Goal: Task Accomplishment & Management: Manage account settings

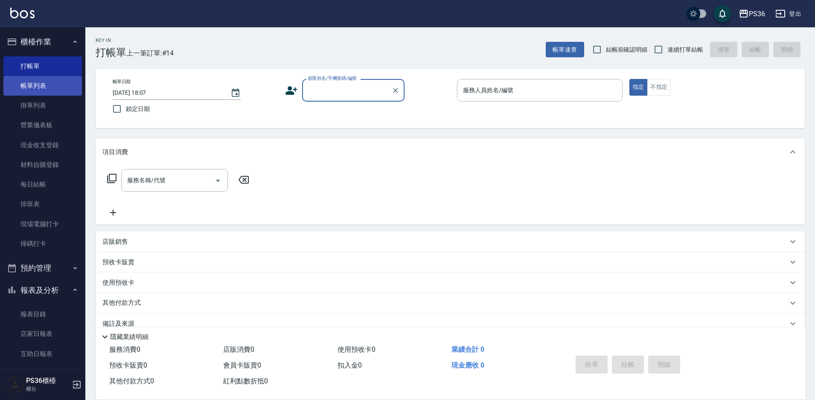
click at [48, 83] on link "帳單列表" at bounding box center [42, 86] width 79 height 20
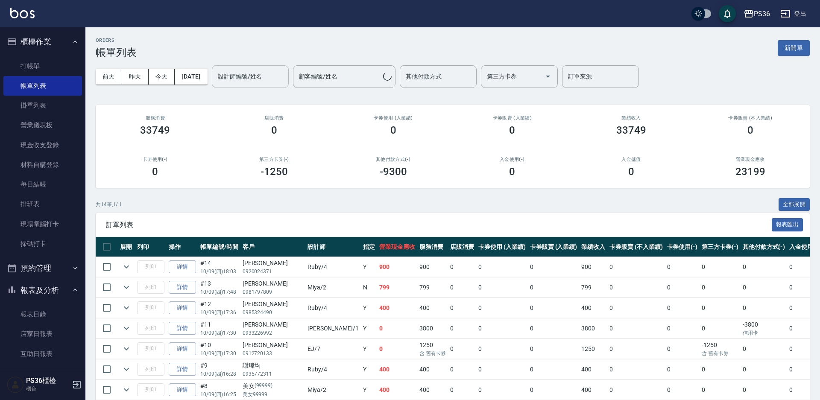
click at [260, 79] on input "設計師編號/姓名" at bounding box center [250, 76] width 69 height 15
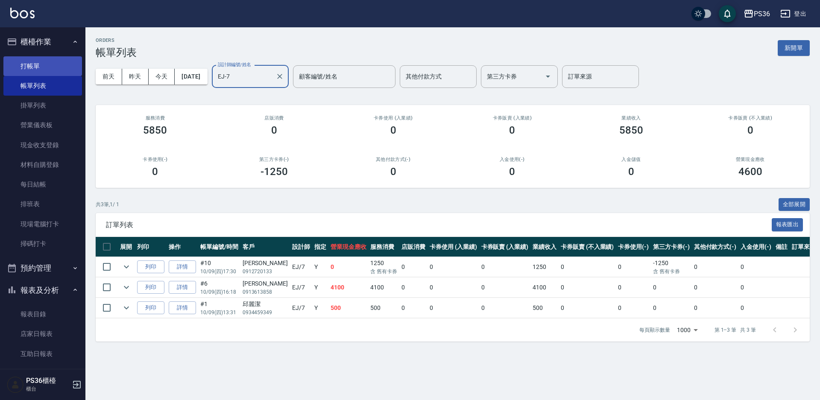
type input "EJ-7"
click at [58, 61] on link "打帳單" at bounding box center [42, 66] width 79 height 20
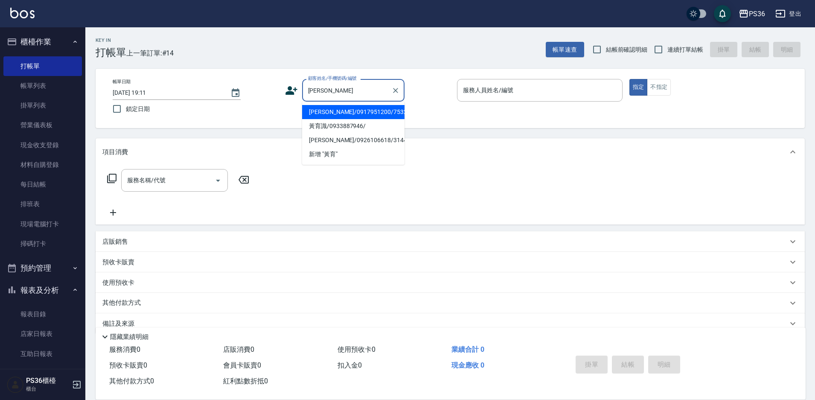
click at [336, 111] on li "[PERSON_NAME]/0917951200/7532" at bounding box center [353, 112] width 102 height 14
type input "[PERSON_NAME]/0917951200/7532"
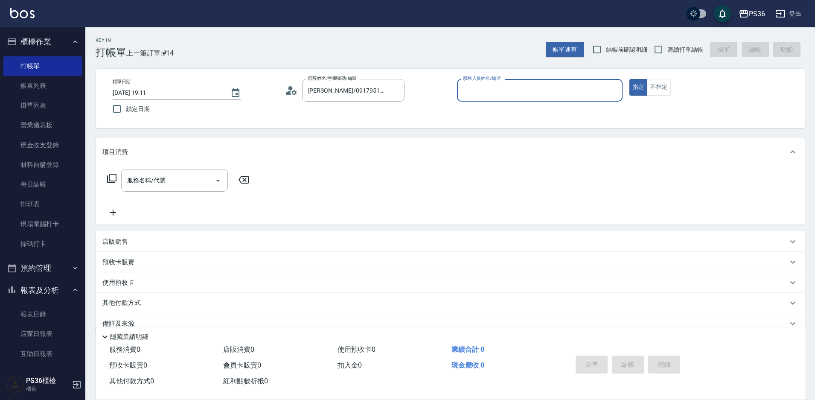
type input "EJ-7"
click at [186, 181] on input "服務名稱/代號" at bounding box center [168, 180] width 86 height 15
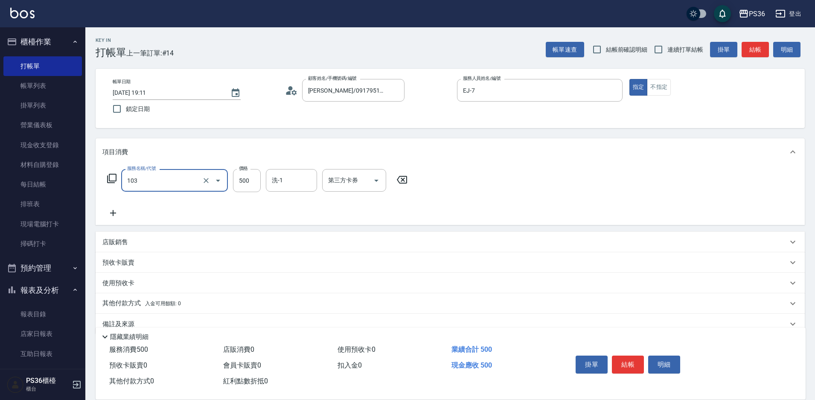
type input "B級洗剪(103)"
type input "[PERSON_NAME]-22"
click at [627, 364] on button "結帳" at bounding box center [628, 365] width 32 height 18
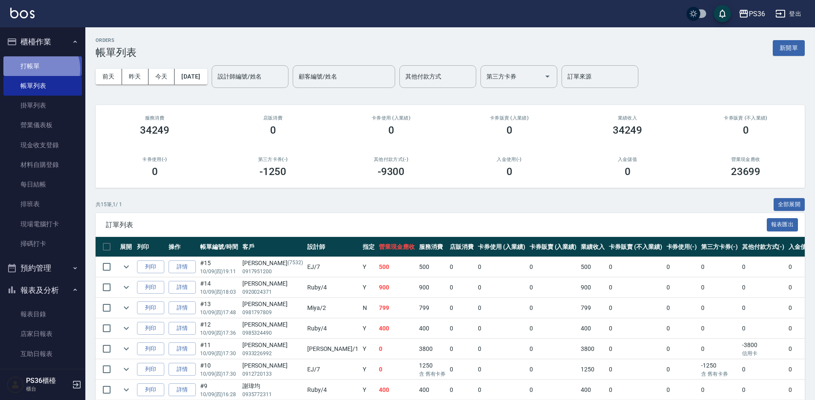
click at [37, 69] on link "打帳單" at bounding box center [42, 66] width 79 height 20
click at [37, 68] on link "打帳單" at bounding box center [42, 66] width 79 height 20
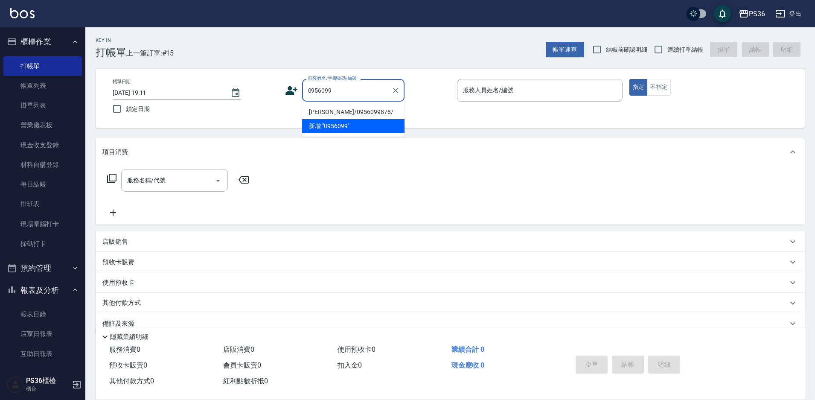
click at [344, 111] on li "[PERSON_NAME]/0956099878/" at bounding box center [353, 112] width 102 height 14
type input "[PERSON_NAME]/0956099878/"
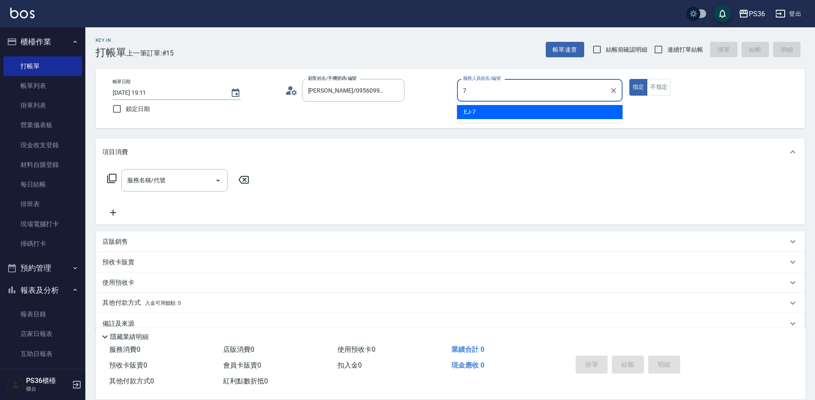
type input "EJ-7"
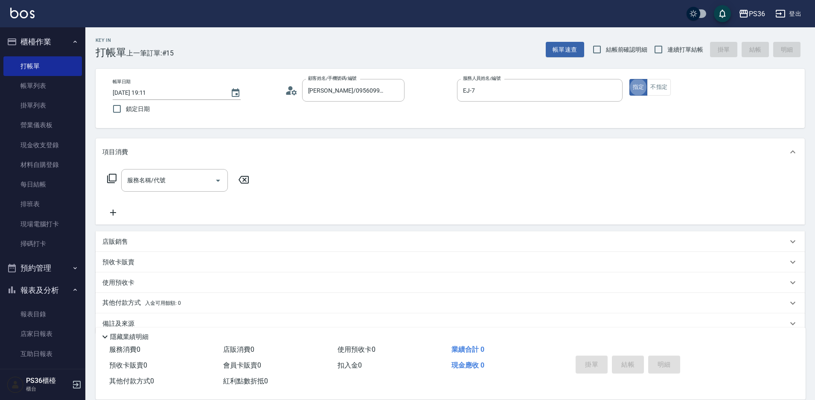
type button "true"
click at [155, 169] on div "服務名稱/代號" at bounding box center [174, 180] width 107 height 23
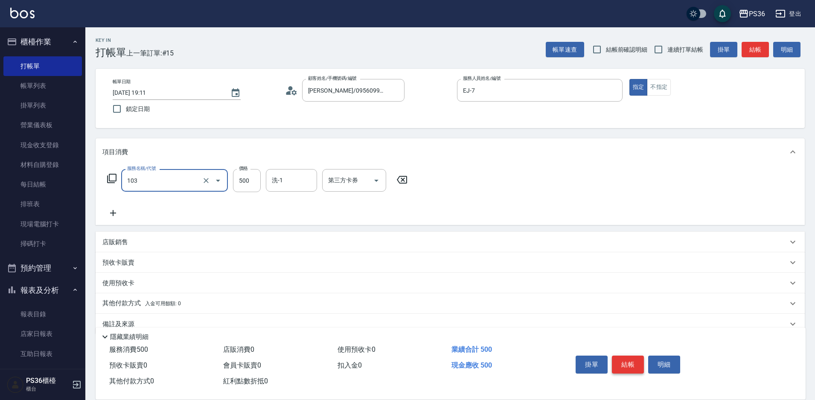
type input "B級洗剪(103)"
click at [625, 361] on button "結帳" at bounding box center [628, 365] width 32 height 18
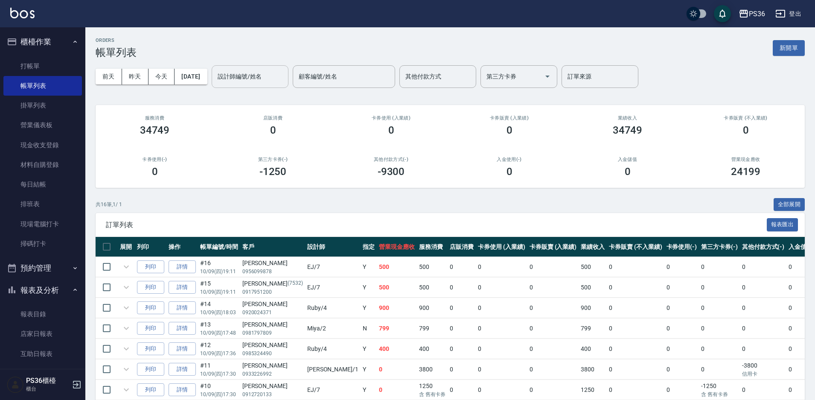
click at [251, 82] on input "設計師編號/姓名" at bounding box center [250, 76] width 69 height 15
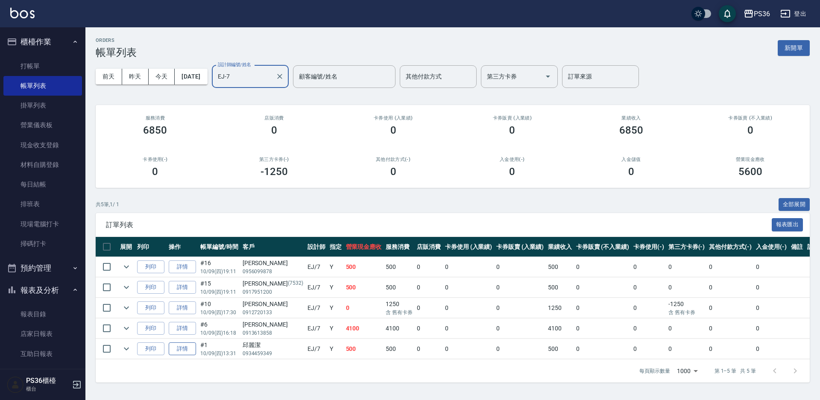
type input "EJ-7"
click at [181, 348] on link "詳情" at bounding box center [182, 348] width 27 height 13
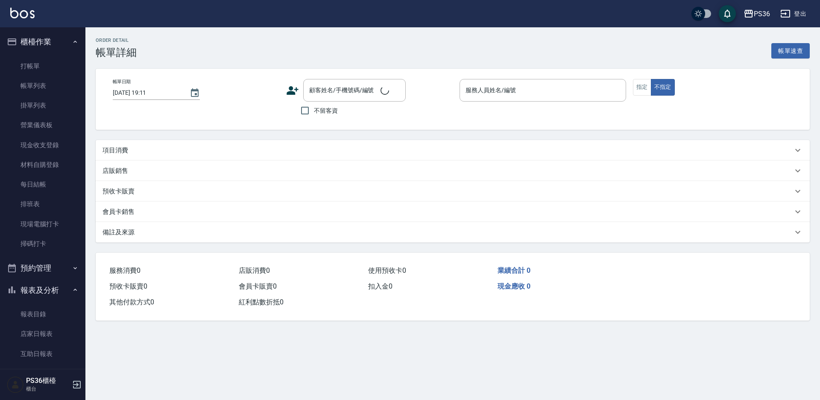
type input "[DATE] 13:31"
type input "EJ-7"
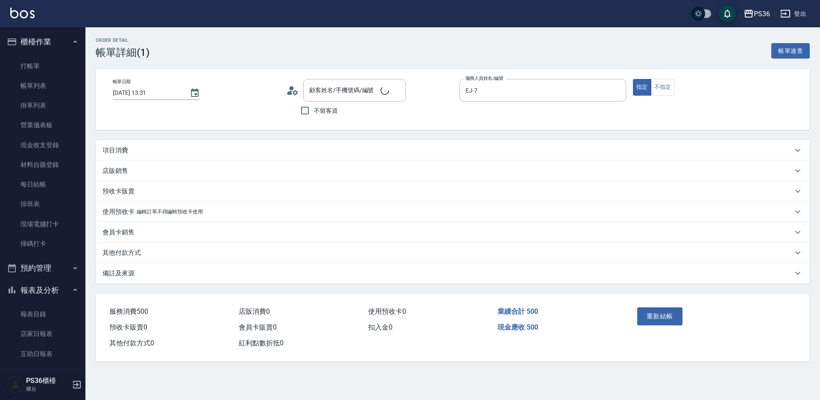
type input "邱麗潔/0934459349/"
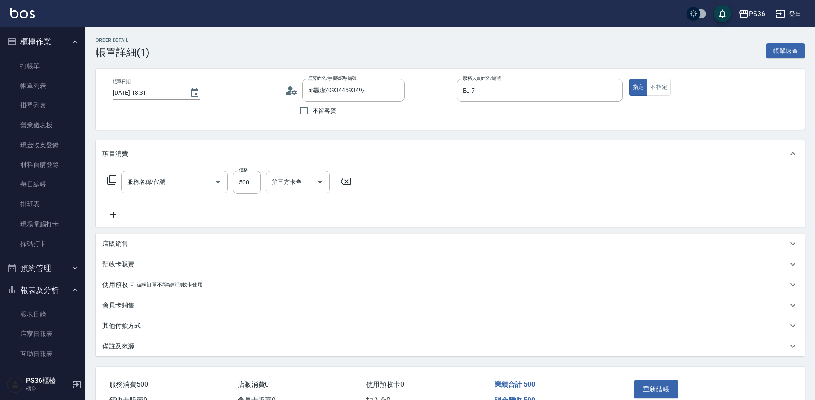
type input "B級洗剪(103)"
click at [123, 242] on p "店販銷售" at bounding box center [115, 244] width 26 height 9
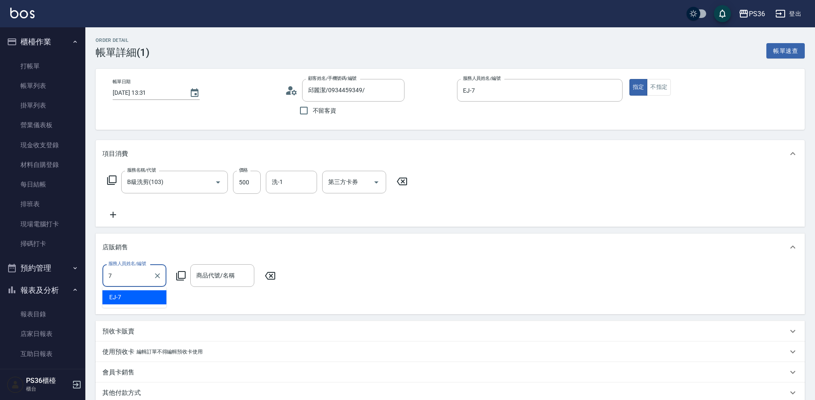
type input "EJ-7"
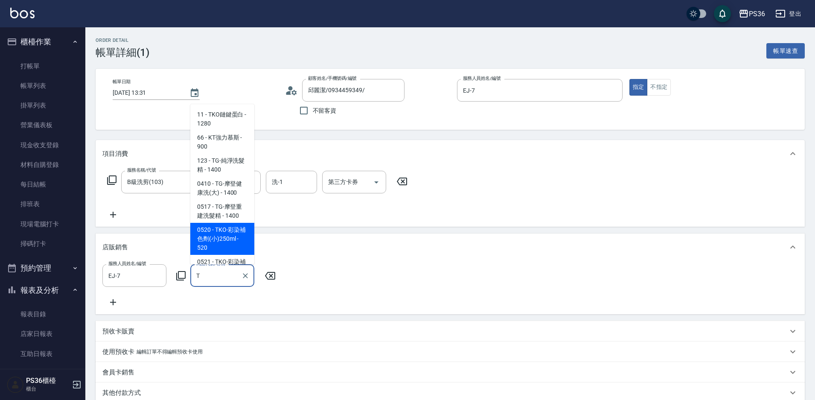
click at [222, 239] on span "0520 - TKO-彩染補色劑(小)250ml - 520" at bounding box center [222, 239] width 64 height 32
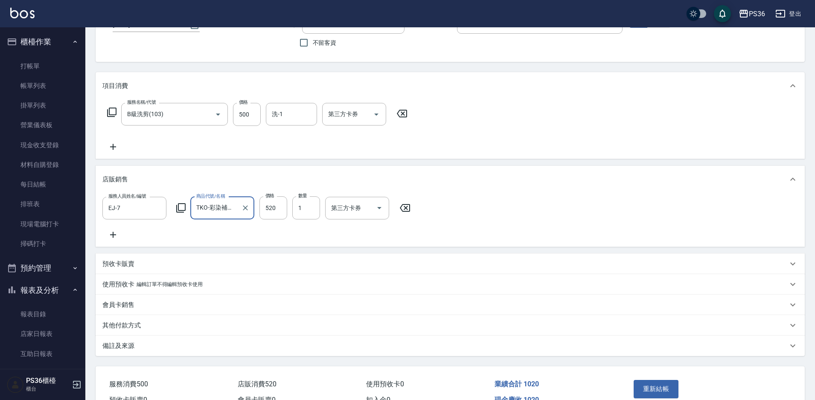
scroll to position [123, 0]
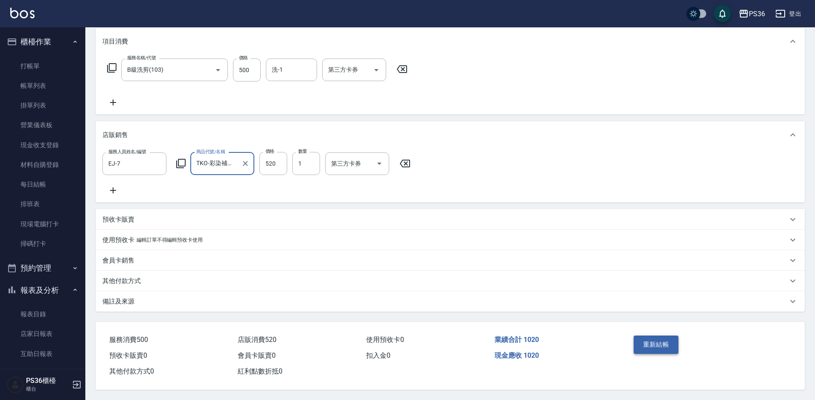
type input "TKO-彩染補色劑(小)250ml"
click at [648, 336] on button "重新結帳" at bounding box center [656, 345] width 45 height 18
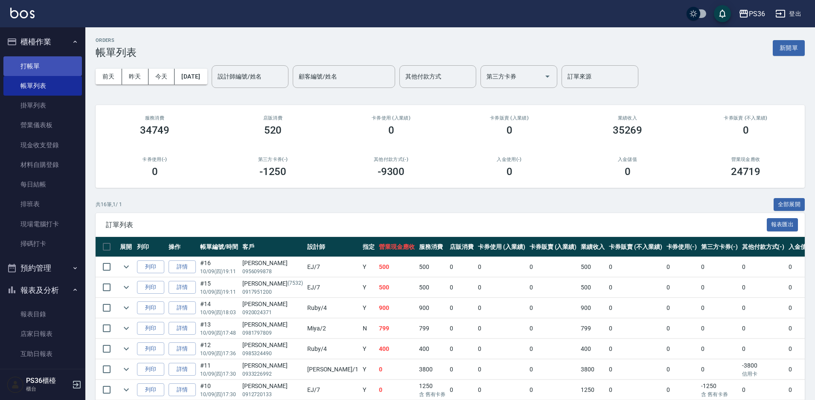
click at [58, 63] on link "打帳單" at bounding box center [42, 66] width 79 height 20
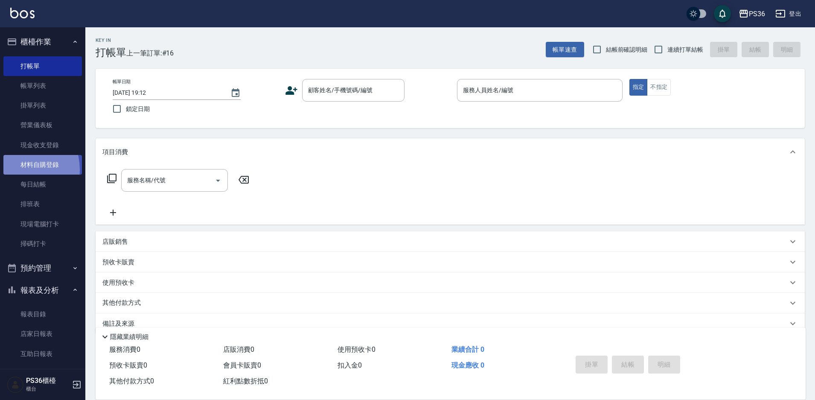
click at [15, 170] on link "材料自購登錄" at bounding box center [42, 165] width 79 height 20
click at [18, 186] on link "每日結帳" at bounding box center [42, 185] width 79 height 20
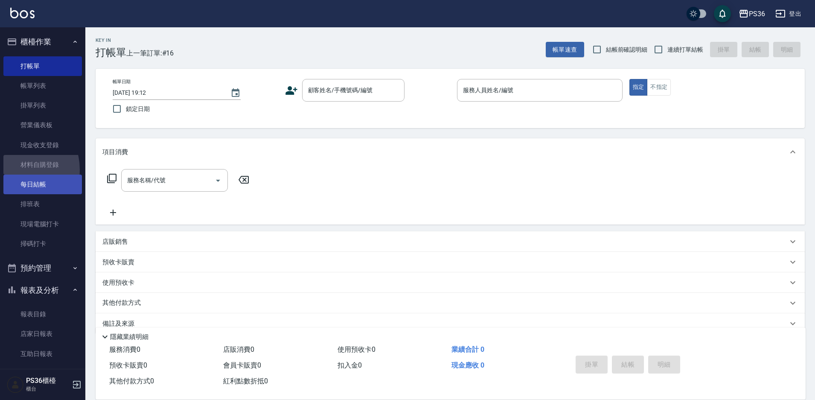
click at [18, 186] on link "每日結帳" at bounding box center [42, 185] width 79 height 20
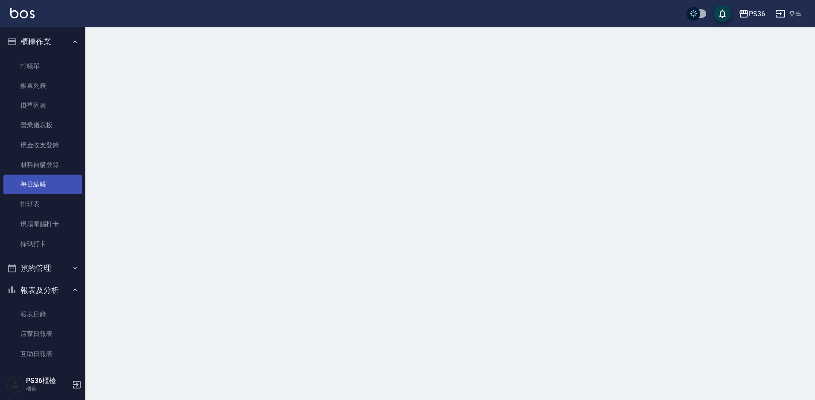
click at [18, 186] on link "每日結帳" at bounding box center [42, 185] width 79 height 20
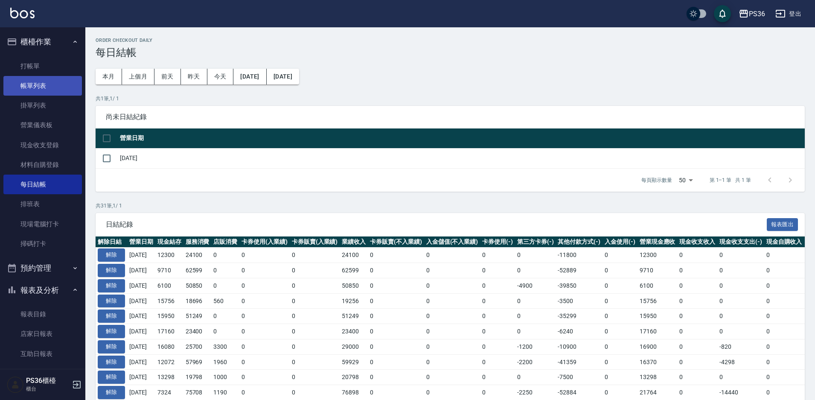
click at [53, 81] on link "帳單列表" at bounding box center [42, 86] width 79 height 20
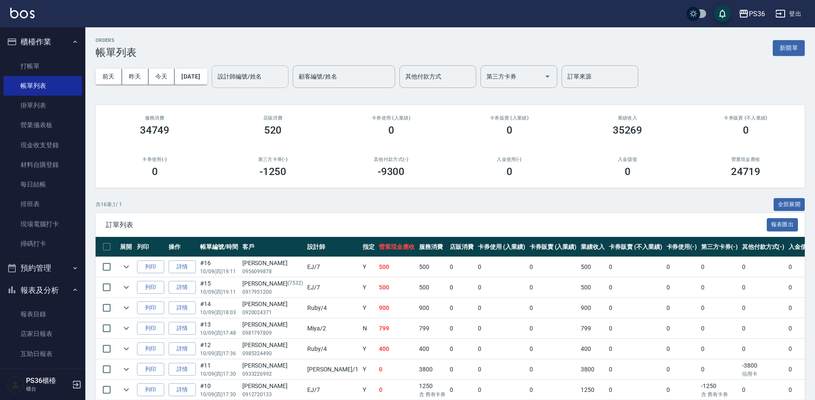
click at [252, 80] on input "設計師編號/姓名" at bounding box center [250, 76] width 69 height 15
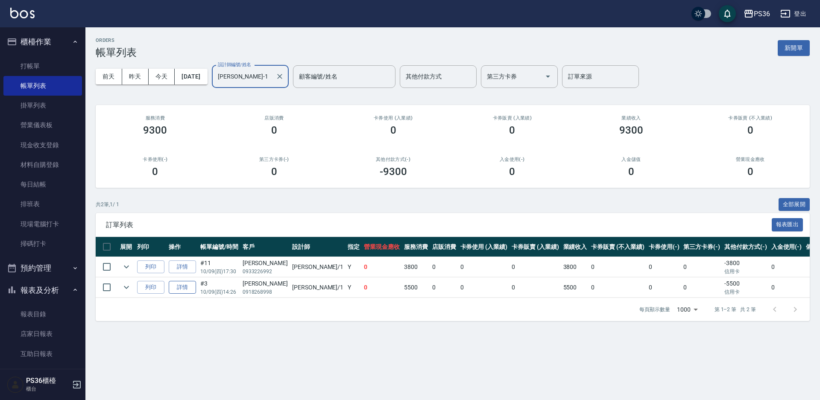
type input "[PERSON_NAME]-1"
click at [172, 283] on link "詳情" at bounding box center [182, 287] width 27 height 13
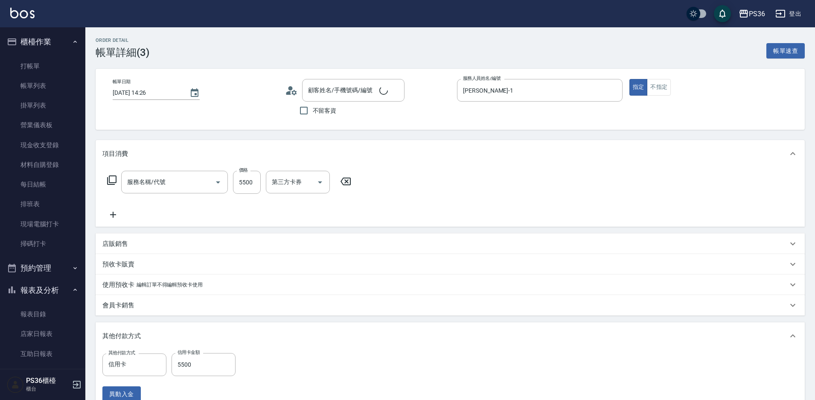
type input "[DATE] 14:26"
type input "[PERSON_NAME]-1"
type input "極致珍珠18吋(801)"
type input "[PERSON_NAME]/0918268998/"
click at [245, 181] on input "5500" at bounding box center [247, 182] width 28 height 23
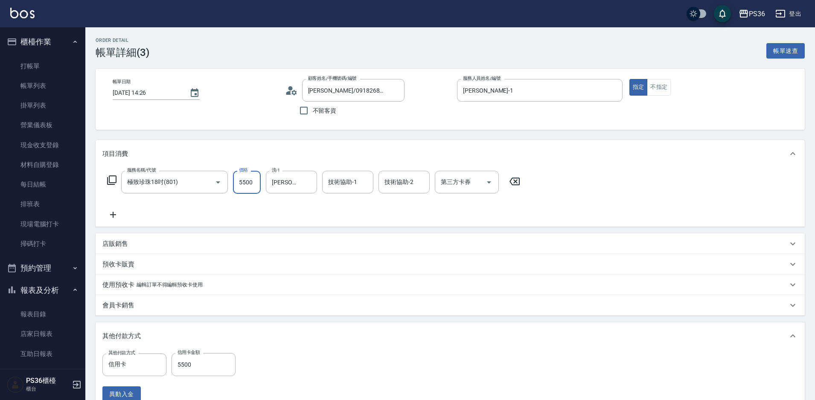
type input "5"
type input "0"
type input "5300"
click at [200, 363] on input "0" at bounding box center [204, 364] width 64 height 23
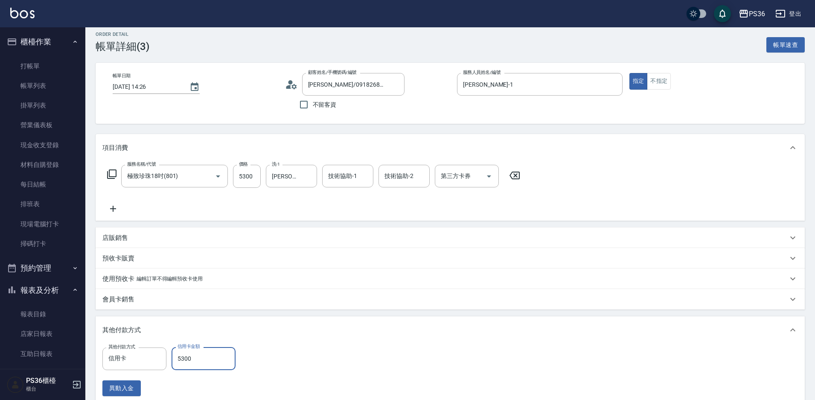
scroll to position [0, 0]
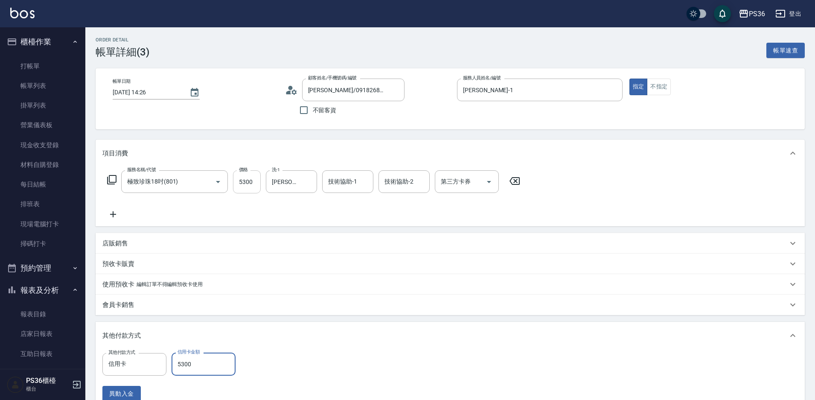
type input "5300"
click at [253, 186] on input "5300" at bounding box center [247, 181] width 28 height 23
type input "5"
type input "0"
type input "5500"
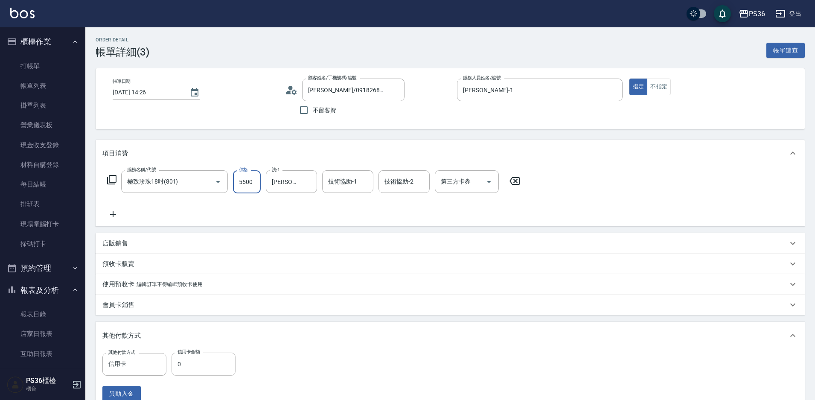
click at [178, 367] on input "0" at bounding box center [204, 364] width 64 height 23
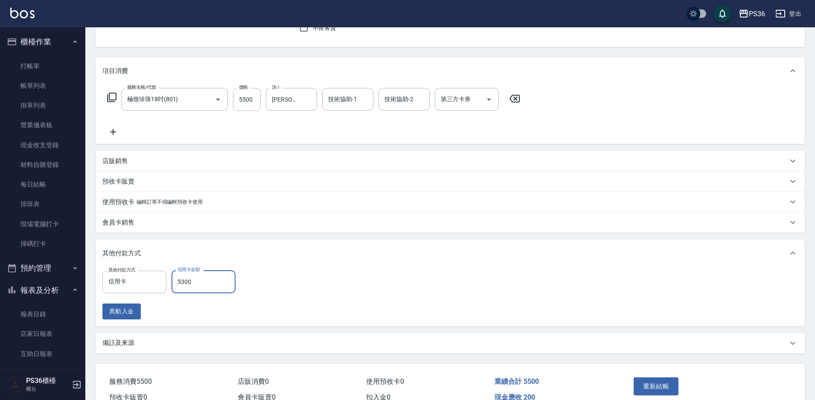
scroll to position [129, 0]
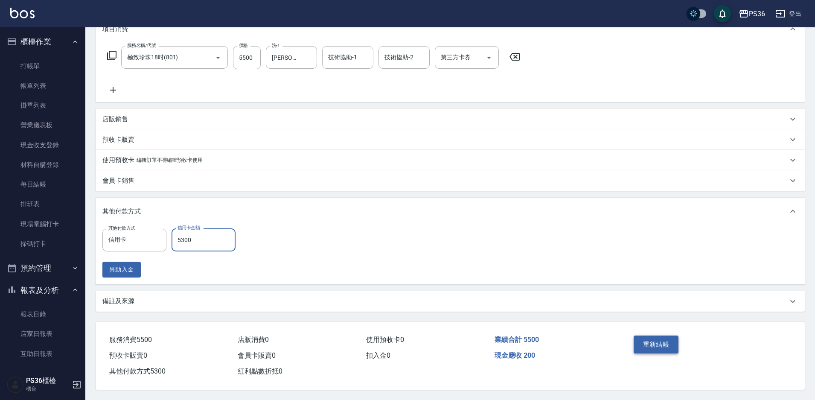
type input "5300"
click at [664, 346] on button "重新結帳" at bounding box center [656, 345] width 45 height 18
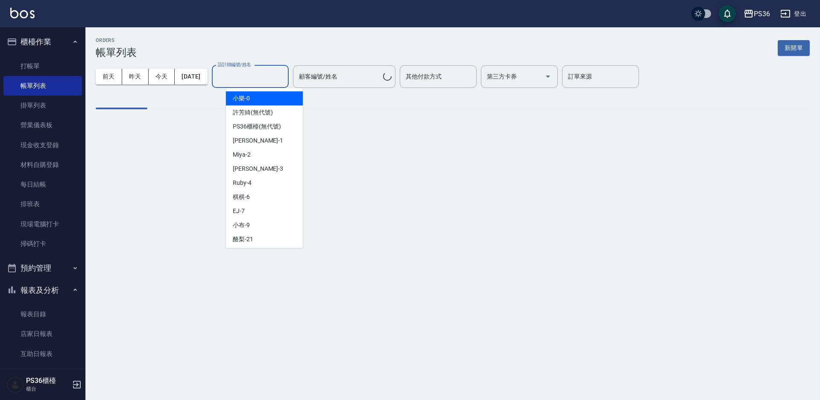
click at [250, 81] on input "設計師編號/姓名" at bounding box center [250, 76] width 69 height 15
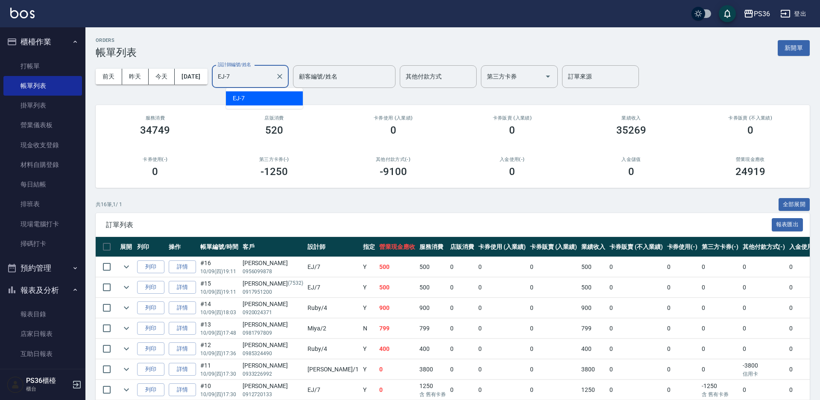
type input "EJ-7"
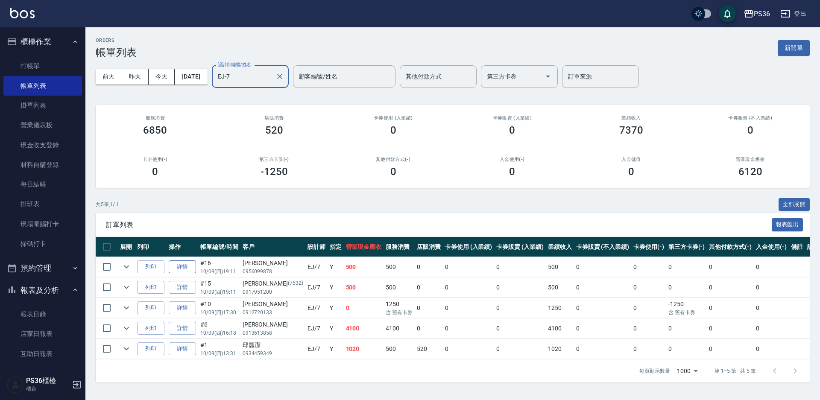
click at [188, 266] on link "詳情" at bounding box center [182, 266] width 27 height 13
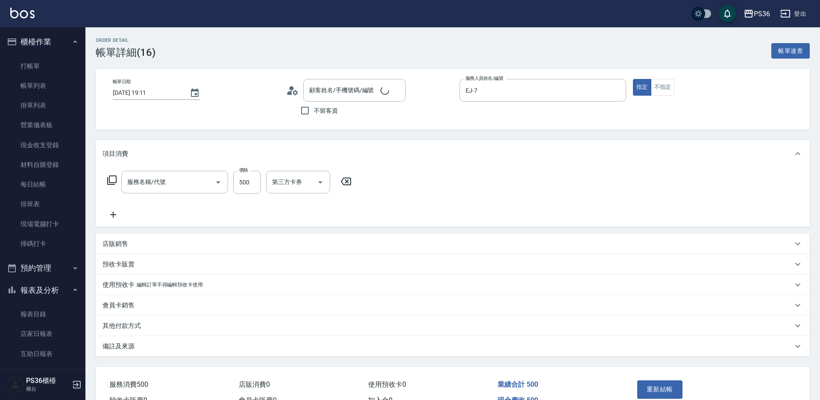
type input "[DATE] 19:11"
type input "EJ-7"
type input "B級洗剪(103)"
type input "[PERSON_NAME]/0956099878/"
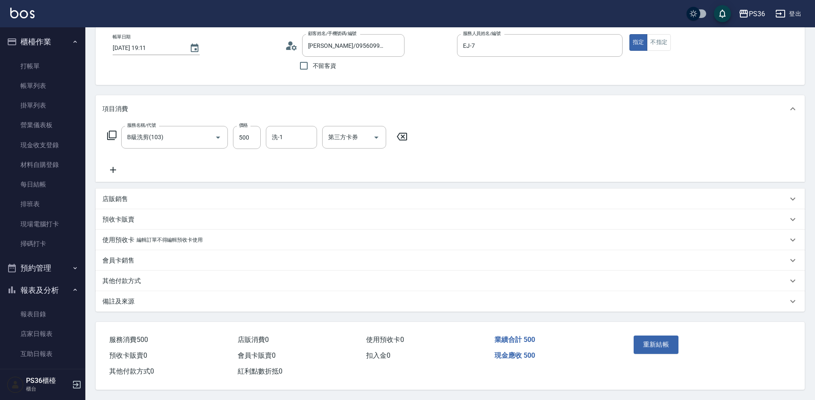
click at [125, 278] on p "其他付款方式" at bounding box center [121, 281] width 38 height 9
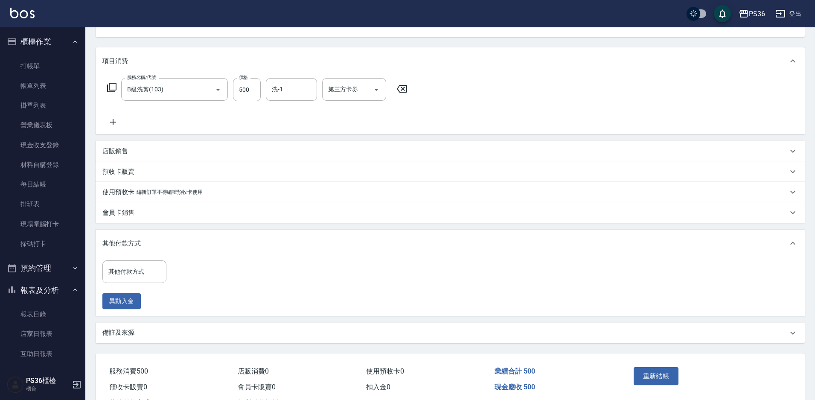
scroll to position [128, 0]
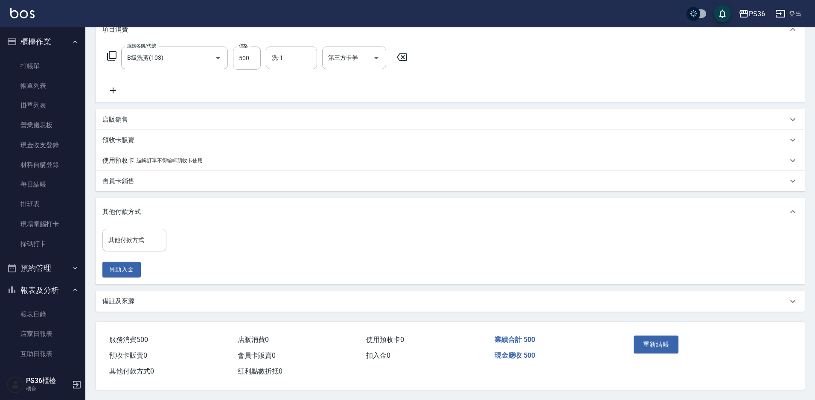
click at [133, 239] on input "其他付款方式" at bounding box center [134, 240] width 56 height 15
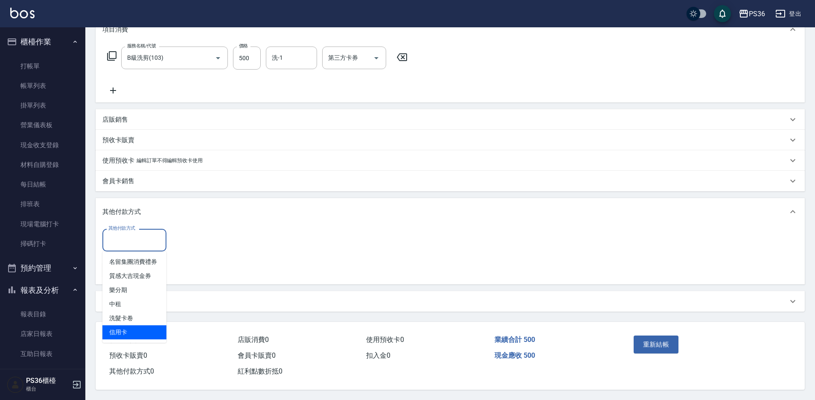
click at [131, 325] on span "信用卡" at bounding box center [134, 332] width 64 height 14
type input "信用卡"
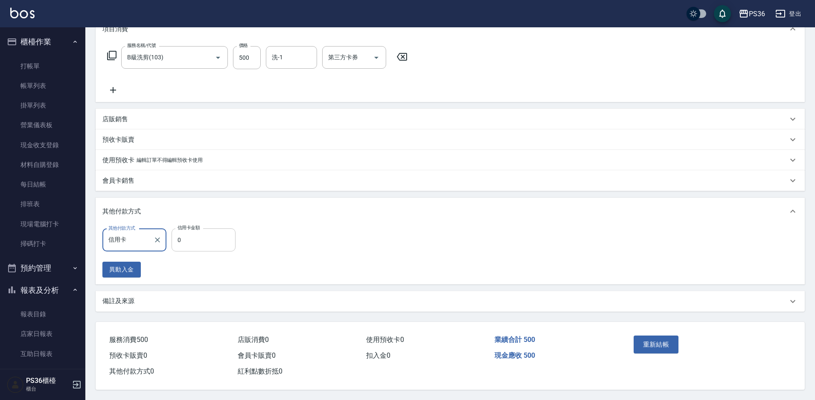
click at [219, 234] on input "0" at bounding box center [204, 239] width 64 height 23
type input "200"
click at [643, 342] on button "重新結帳" at bounding box center [656, 345] width 45 height 18
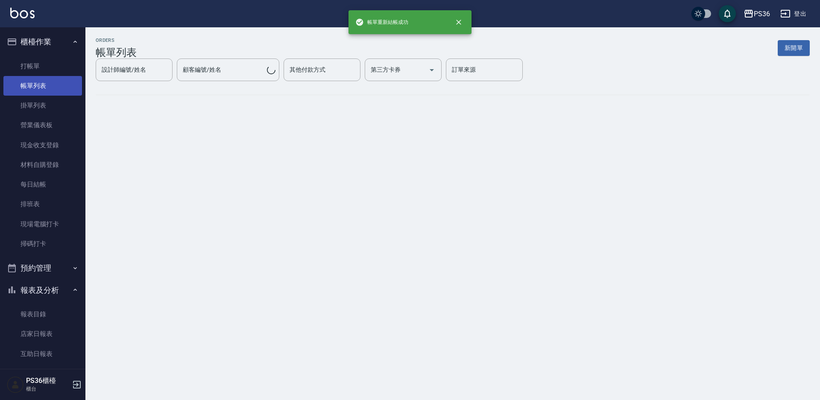
click at [51, 88] on link "帳單列表" at bounding box center [42, 86] width 79 height 20
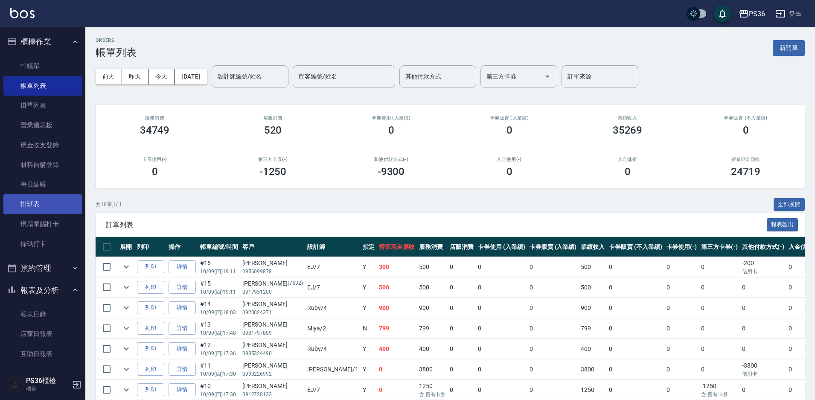
click at [59, 197] on link "排班表" at bounding box center [42, 204] width 79 height 20
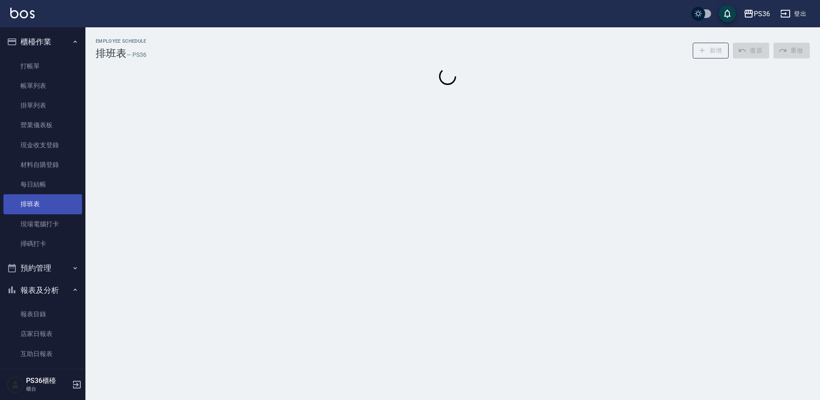
click at [59, 197] on link "排班表" at bounding box center [42, 204] width 79 height 20
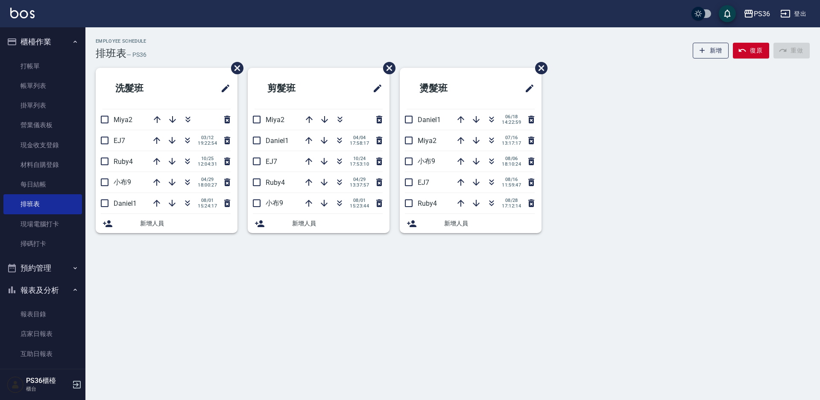
drag, startPoint x: 206, startPoint y: 11, endPoint x: 0, endPoint y: 155, distance: 251.0
click at [0, 155] on nav "櫃檯作業 打帳單 帳單列表 掛單列表 營業儀表板 現金收支登錄 材料自購登錄 每日結帳 排班表 現場電腦打卡 掃碼打卡 預約管理 預約管理 單日預約紀錄 單週…" at bounding box center [42, 198] width 85 height 342
click at [26, 71] on link "打帳單" at bounding box center [42, 66] width 79 height 20
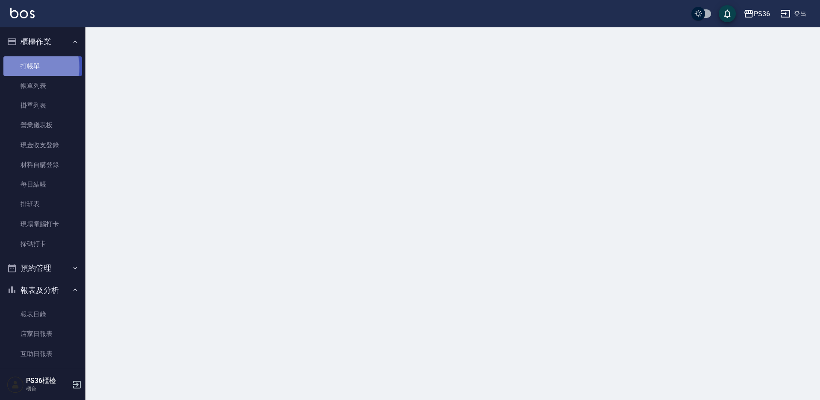
click at [26, 67] on link "打帳單" at bounding box center [42, 66] width 79 height 20
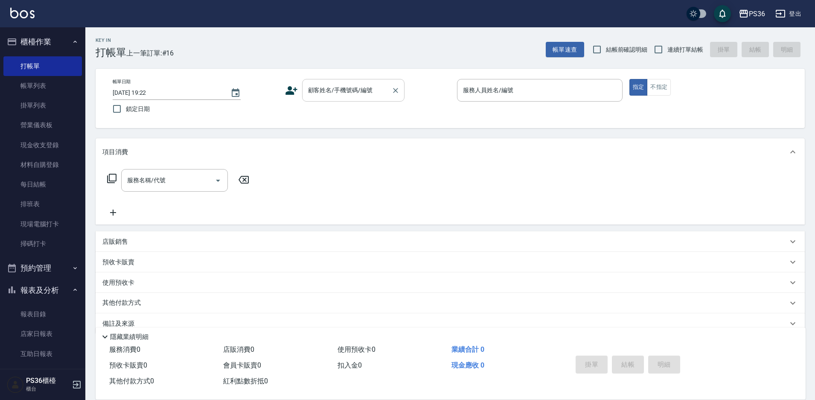
click at [361, 85] on div "顧客姓名/手機號碼/編號 顧客姓名/手機號碼/編號" at bounding box center [353, 90] width 102 height 23
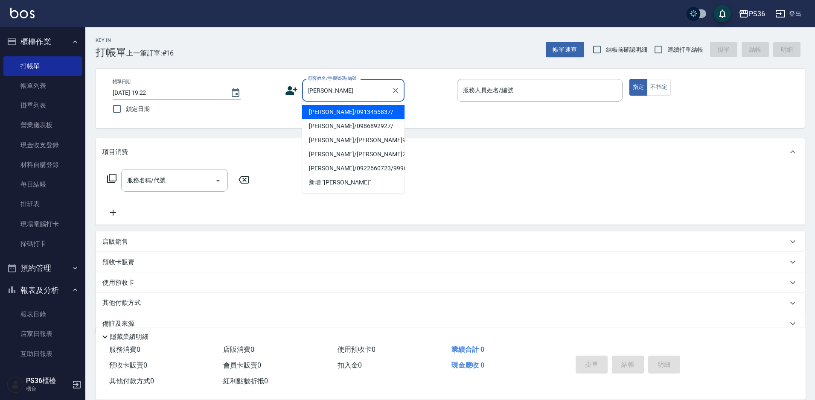
click at [356, 112] on li "[PERSON_NAME]/0913455837/" at bounding box center [353, 112] width 102 height 14
type input "[PERSON_NAME]/0913455837/"
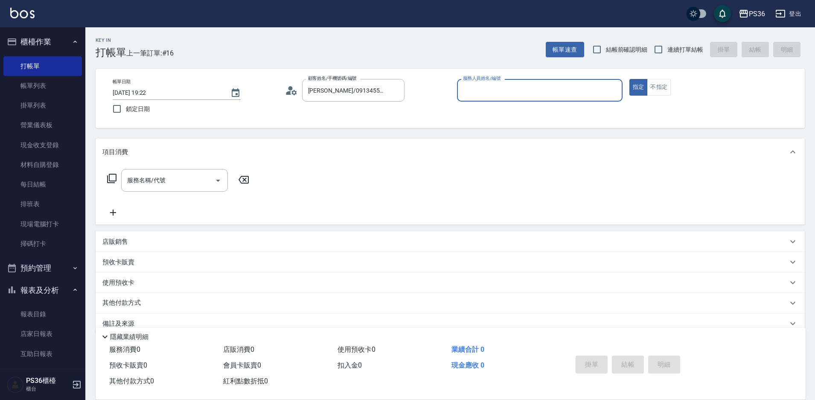
type input "Ruby-4"
click at [188, 174] on input "服務名稱/代號" at bounding box center [168, 180] width 86 height 15
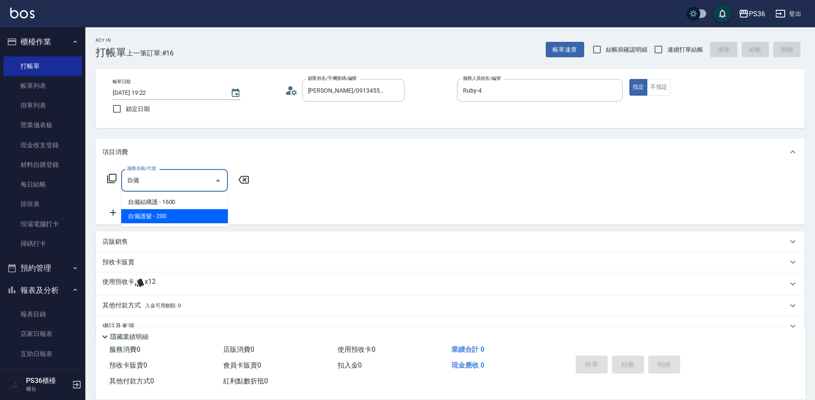
click at [171, 218] on span "自備護髮 - 200" at bounding box center [174, 216] width 107 height 14
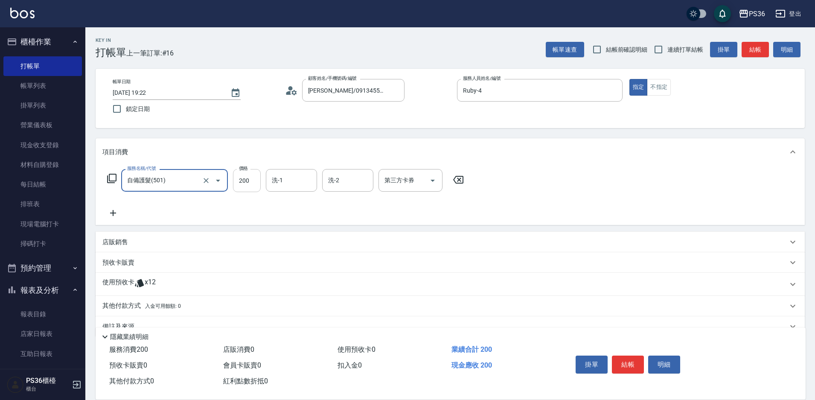
type input "自備護髮(501)"
click at [245, 175] on input "200" at bounding box center [247, 180] width 28 height 23
type input "1300"
click at [632, 362] on button "結帳" at bounding box center [628, 365] width 32 height 18
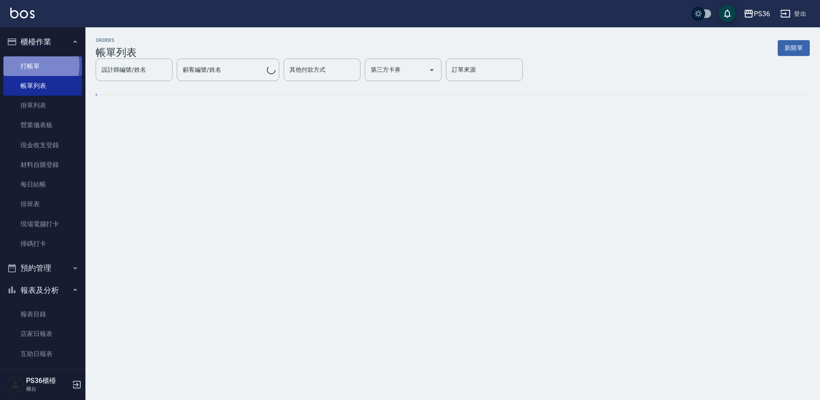
click at [30, 65] on link "打帳單" at bounding box center [42, 66] width 79 height 20
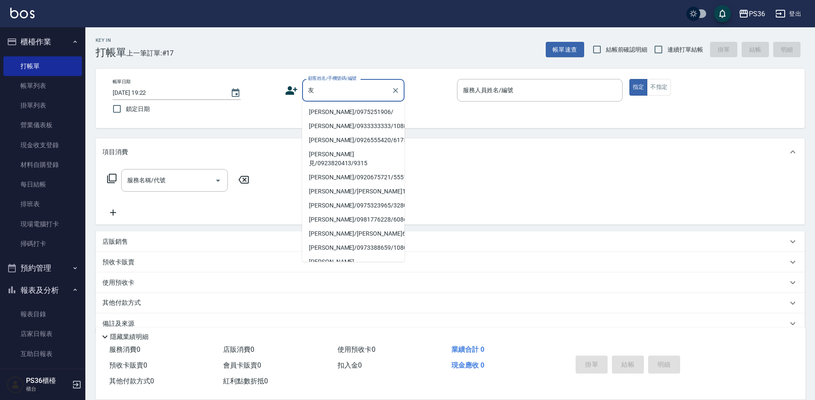
click at [331, 111] on li "[PERSON_NAME]/0975251906/" at bounding box center [353, 112] width 102 height 14
type input "[PERSON_NAME]/0975251906/"
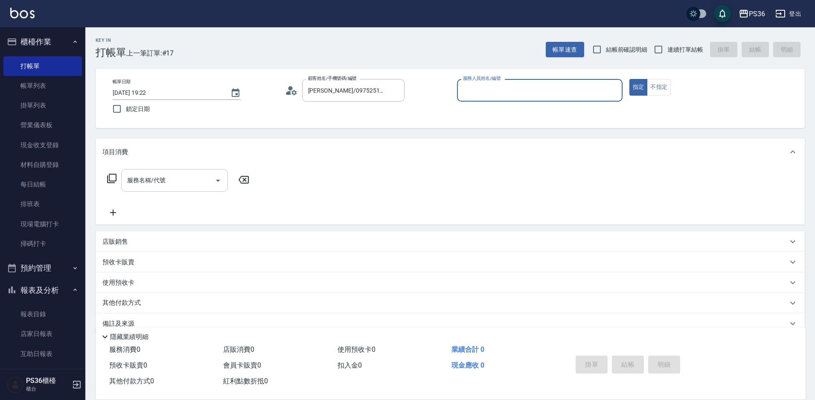
type input "Ruby-4"
click at [160, 188] on input "服務名稱/代號" at bounding box center [168, 180] width 86 height 15
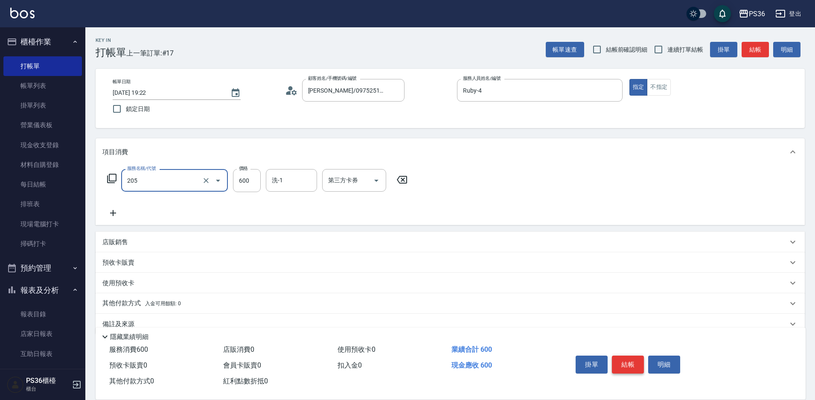
type input "A級洗剪(205)"
click at [635, 367] on button "結帳" at bounding box center [628, 365] width 32 height 18
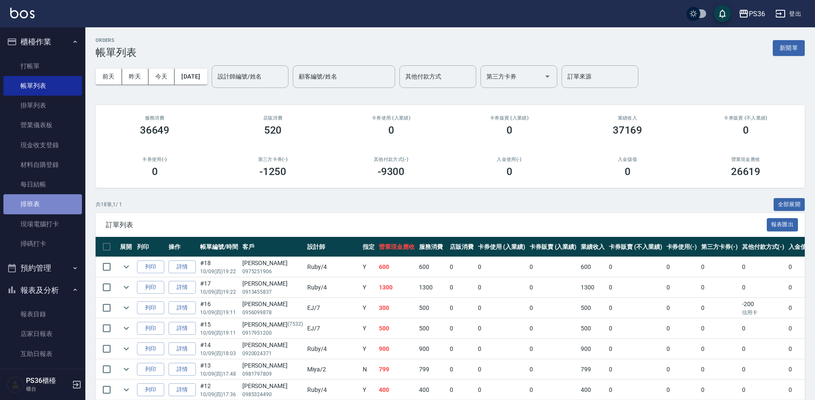
click at [52, 209] on link "排班表" at bounding box center [42, 204] width 79 height 20
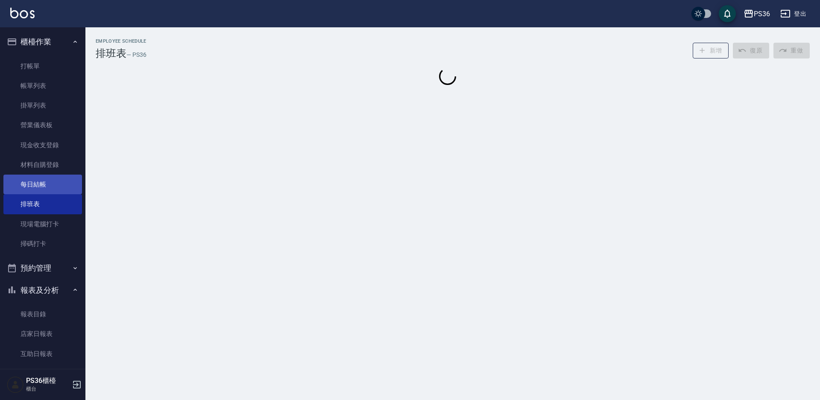
click at [53, 186] on link "每日結帳" at bounding box center [42, 185] width 79 height 20
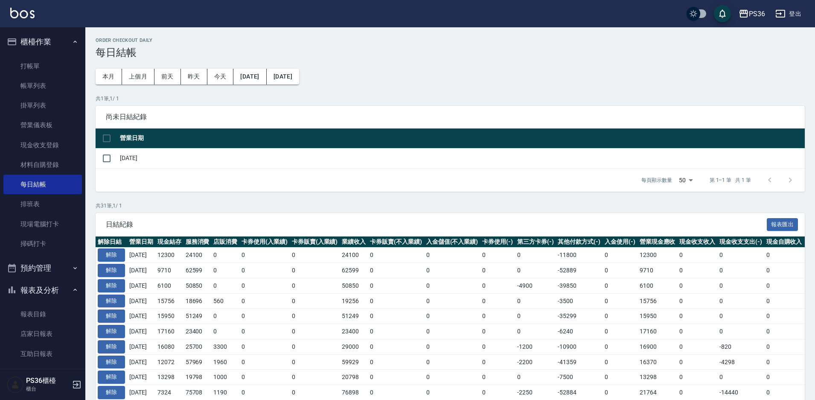
click at [117, 159] on td at bounding box center [107, 158] width 22 height 20
click at [108, 155] on input "checkbox" at bounding box center [107, 158] width 18 height 18
checkbox input "true"
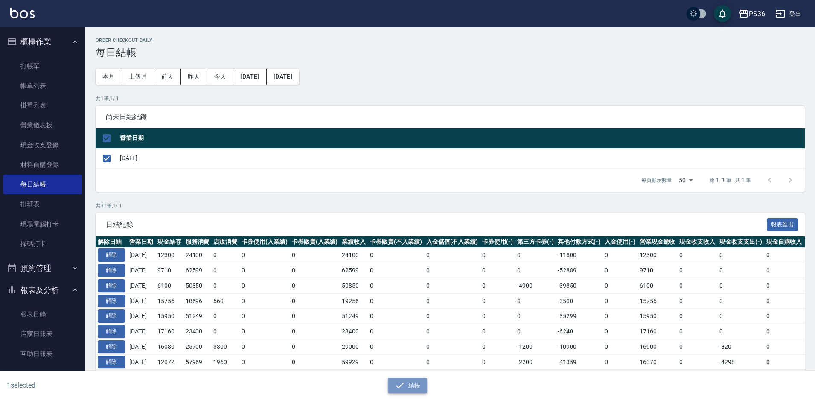
click at [394, 380] on button "結帳" at bounding box center [408, 386] width 40 height 16
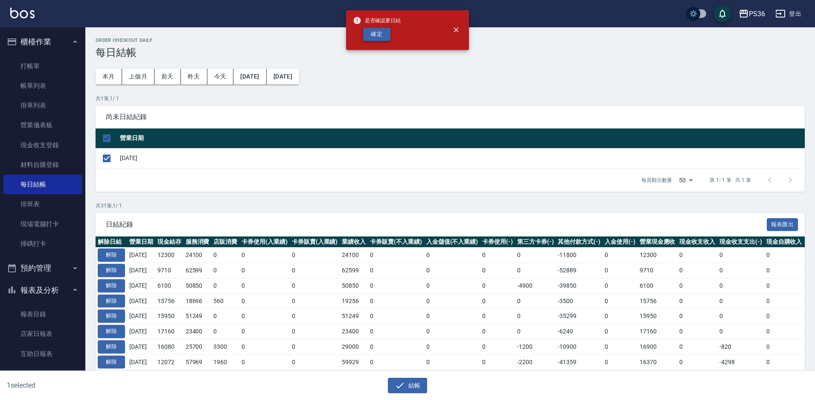
click at [369, 41] on button "確定" at bounding box center [376, 34] width 27 height 13
checkbox input "false"
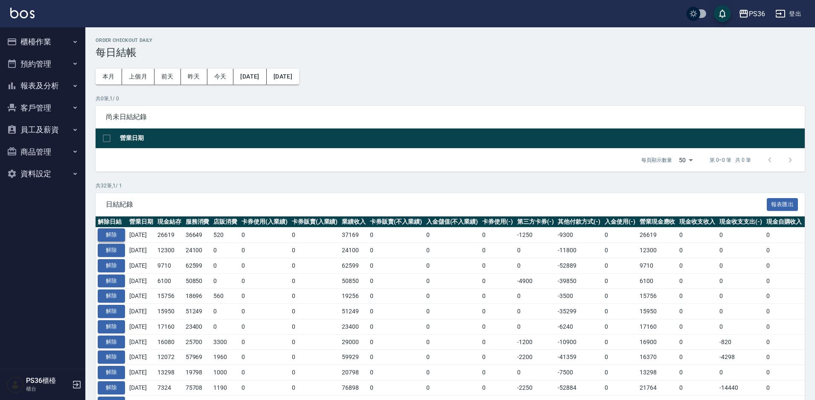
click at [118, 238] on button "解除" at bounding box center [111, 234] width 27 height 13
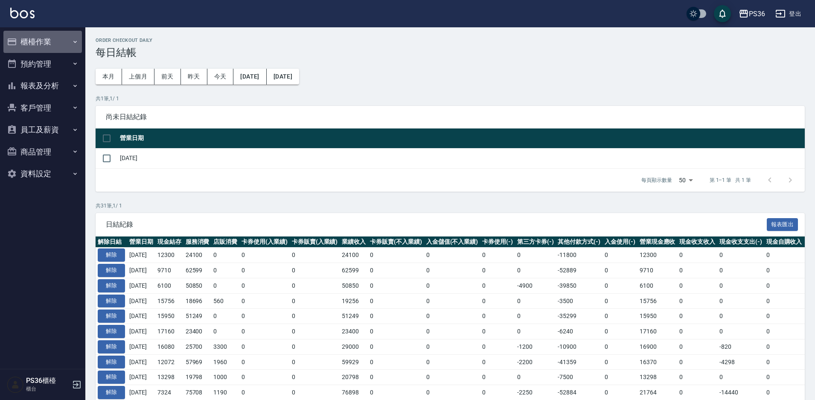
click at [49, 43] on button "櫃檯作業" at bounding box center [42, 42] width 79 height 22
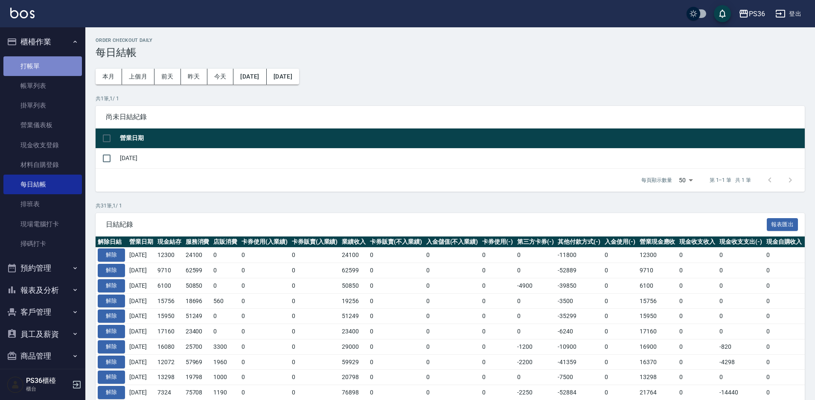
click at [45, 70] on link "打帳單" at bounding box center [42, 66] width 79 height 20
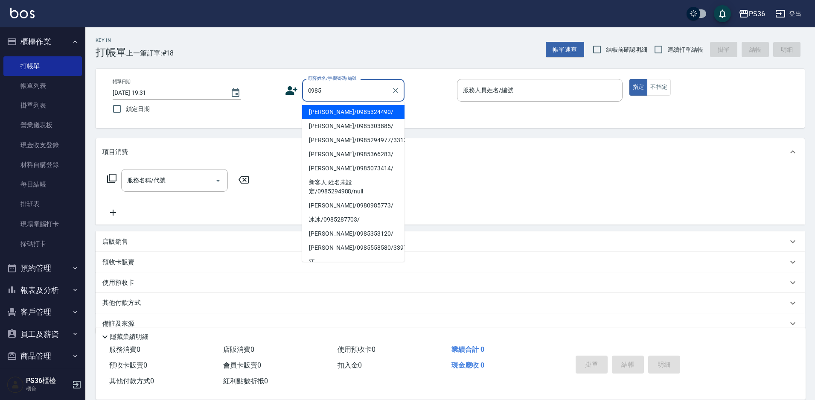
click at [331, 111] on li "[PERSON_NAME]/0985324490/" at bounding box center [353, 112] width 102 height 14
type input "[PERSON_NAME]/0985324490/"
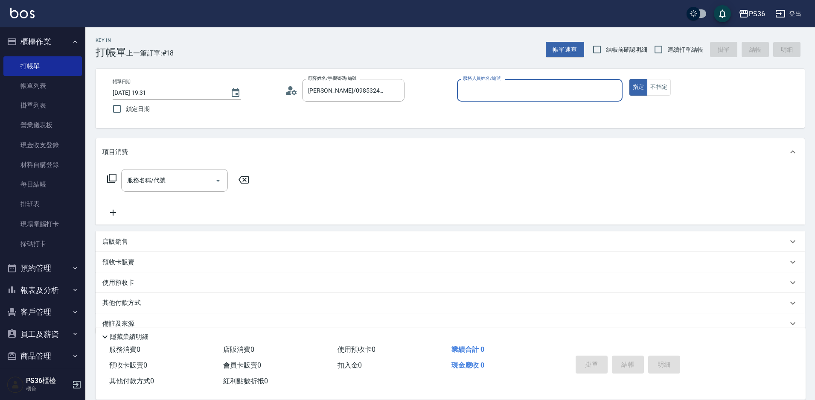
type input "Ruby-4"
click at [337, 96] on input "[PERSON_NAME]/0985324490/" at bounding box center [347, 90] width 82 height 15
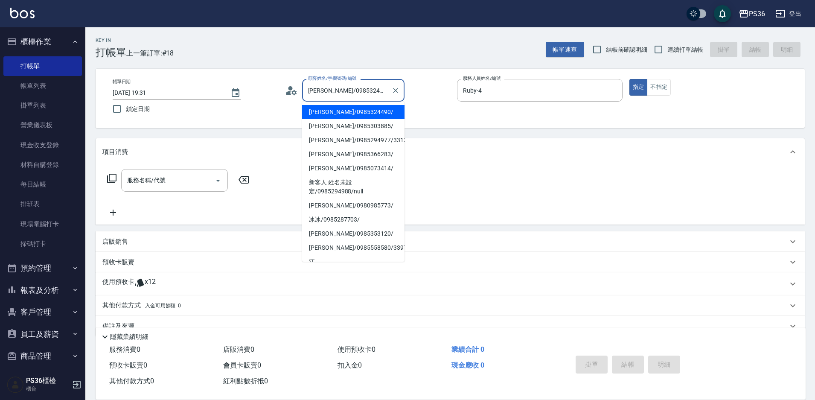
type input "謝依凌/085324490/"
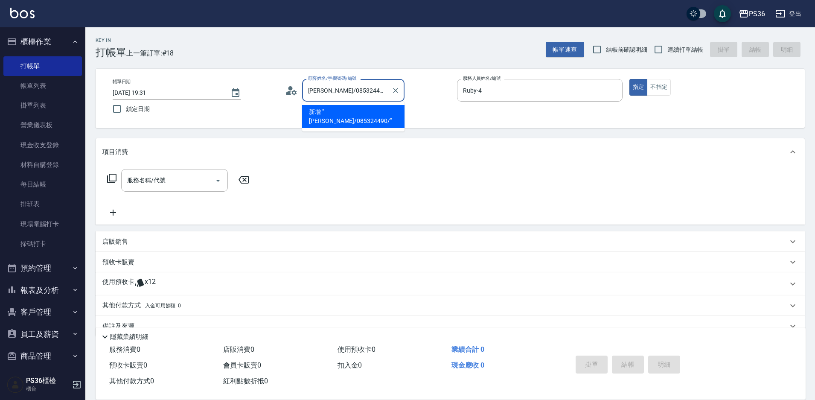
click at [338, 95] on input "謝依凌/085324490/" at bounding box center [347, 90] width 82 height 15
click at [338, 95] on input "顧客姓名/手機號碼/編號" at bounding box center [347, 90] width 82 height 15
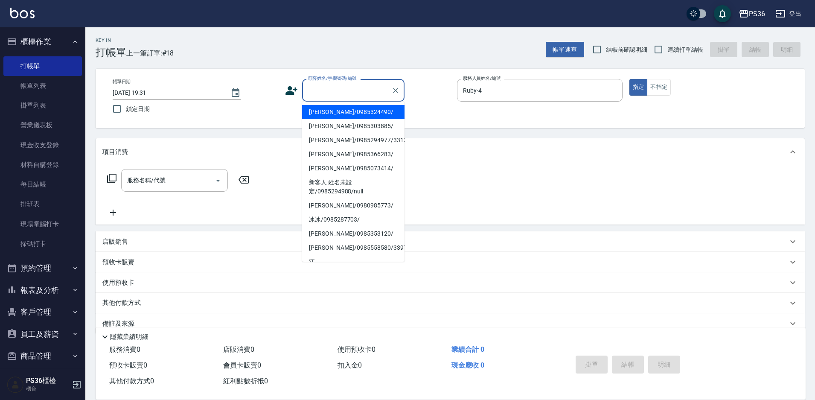
click at [338, 95] on input "顧客姓名/手機號碼/編號" at bounding box center [347, 90] width 82 height 15
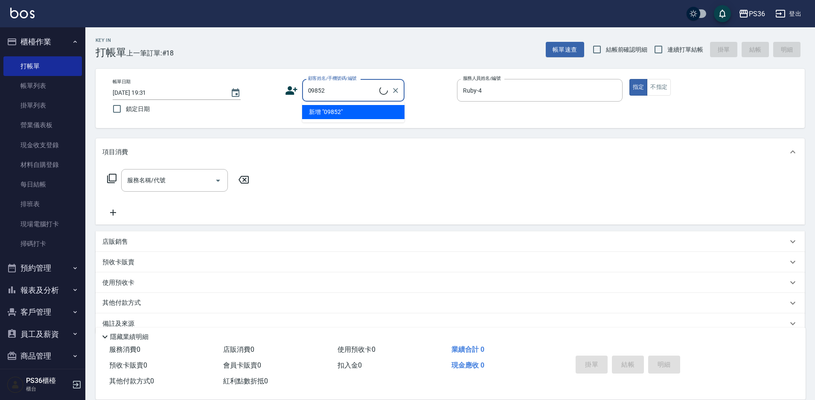
click at [339, 114] on ul "新增 "09852"" at bounding box center [353, 112] width 102 height 21
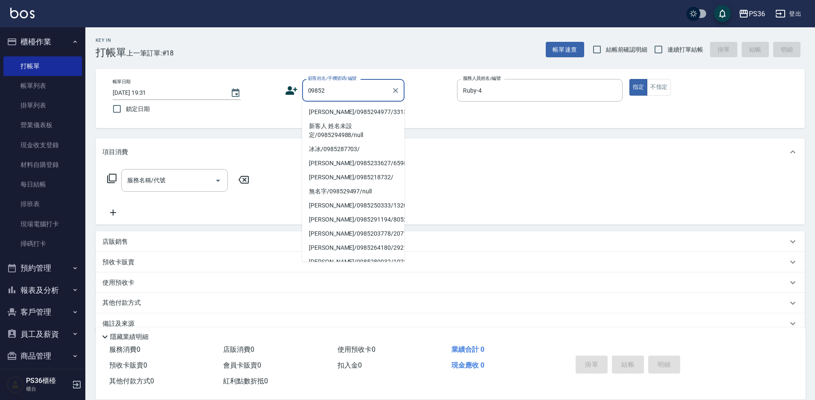
drag, startPoint x: 321, startPoint y: 108, endPoint x: 328, endPoint y: 100, distance: 11.2
click at [325, 102] on ul "劉瑜恆/0985294977/331350 新客人 姓名未設定/0985294988/null 冰冰/0985287703/ 莊芸如/0985233627/6…" at bounding box center [353, 182] width 102 height 160
click at [328, 100] on div "09852 顧客姓名/手機號碼/編號" at bounding box center [353, 90] width 102 height 23
click at [331, 111] on li "劉瑜恆/0985294977/331350" at bounding box center [353, 112] width 102 height 14
type input "劉瑜恆/0985294977/331350"
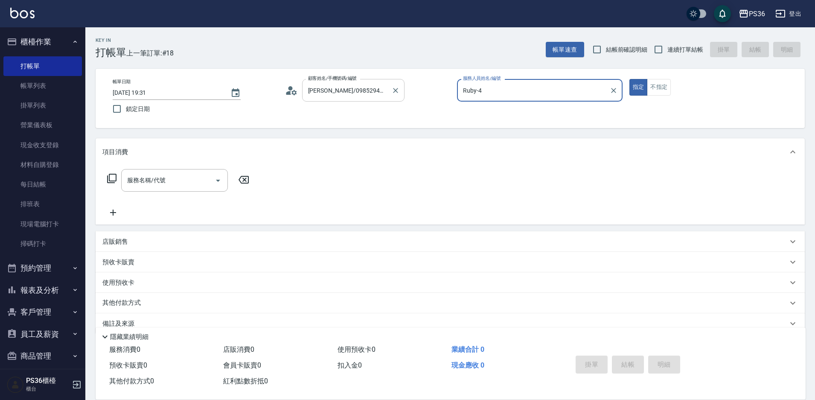
type input "[PERSON_NAME]-1"
click at [637, 90] on button "指定" at bounding box center [639, 87] width 18 height 17
click at [641, 88] on button "指定" at bounding box center [639, 87] width 18 height 17
click at [649, 87] on button "不指定" at bounding box center [659, 87] width 24 height 17
click at [657, 87] on button "不指定" at bounding box center [659, 87] width 24 height 17
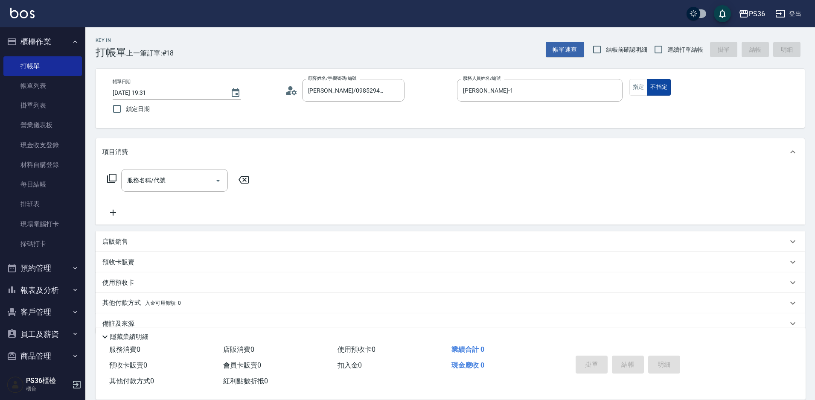
click at [657, 87] on button "不指定" at bounding box center [659, 87] width 24 height 17
click at [663, 82] on button "不指定" at bounding box center [659, 87] width 24 height 17
drag, startPoint x: 676, startPoint y: 78, endPoint x: 541, endPoint y: 84, distance: 135.5
click at [608, 119] on div "帳單日期 2025/10/09 19:31 鎖定日期 顧客姓名/手機號碼/編號 劉瑜恆/0985294977/331350 顧客姓名/手機號碼/編號 服務人員…" at bounding box center [451, 98] width 710 height 59
click at [112, 166] on div "項目消費" at bounding box center [451, 151] width 710 height 27
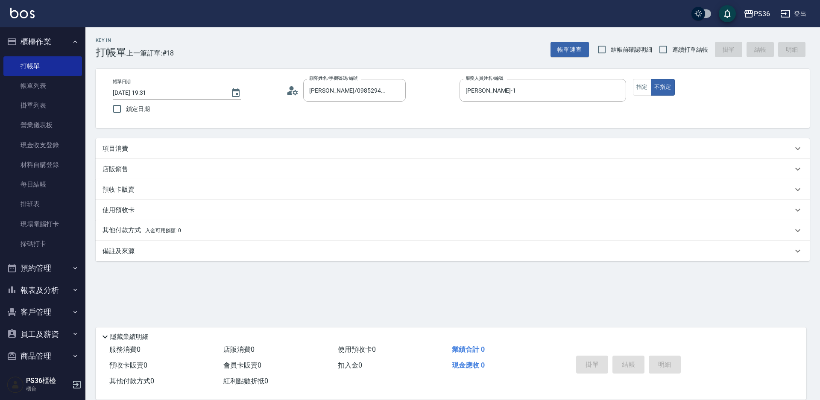
click at [112, 173] on div "店販銷售" at bounding box center [453, 169] width 714 height 20
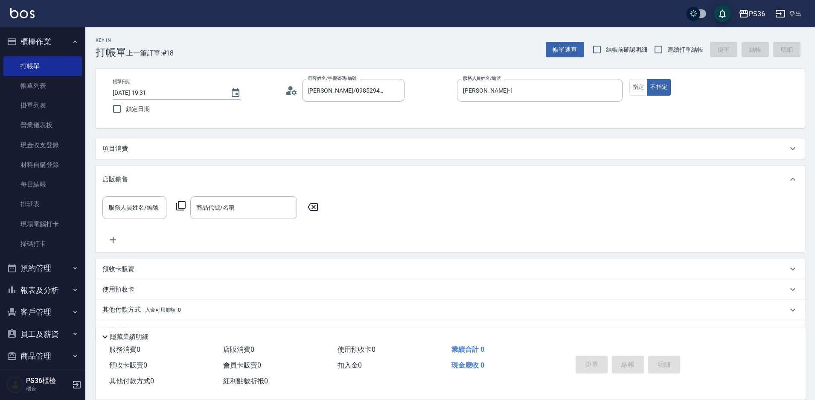
click at [114, 149] on p "項目消費" at bounding box center [115, 148] width 26 height 9
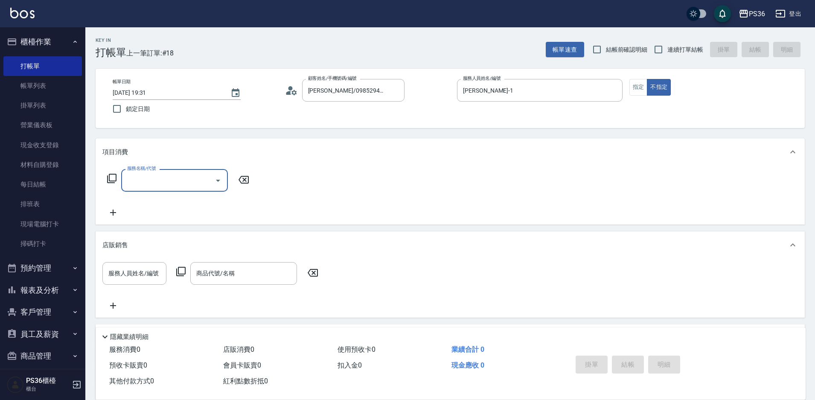
click at [125, 172] on div "服務名稱/代號" at bounding box center [174, 180] width 107 height 23
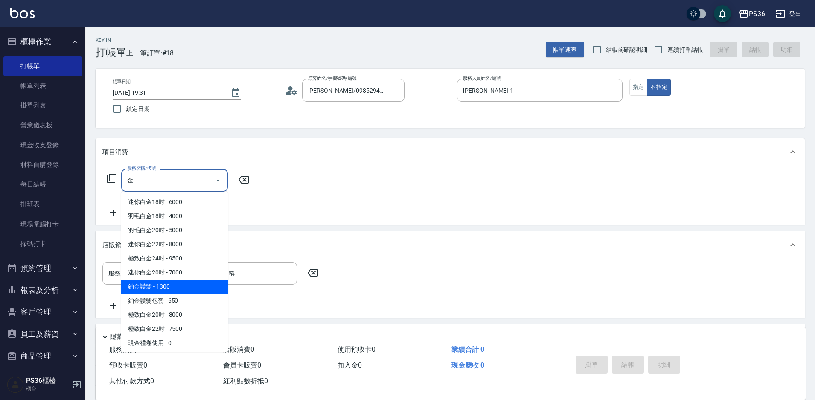
click at [180, 292] on span "鉑金護髮 - 1300" at bounding box center [174, 287] width 107 height 14
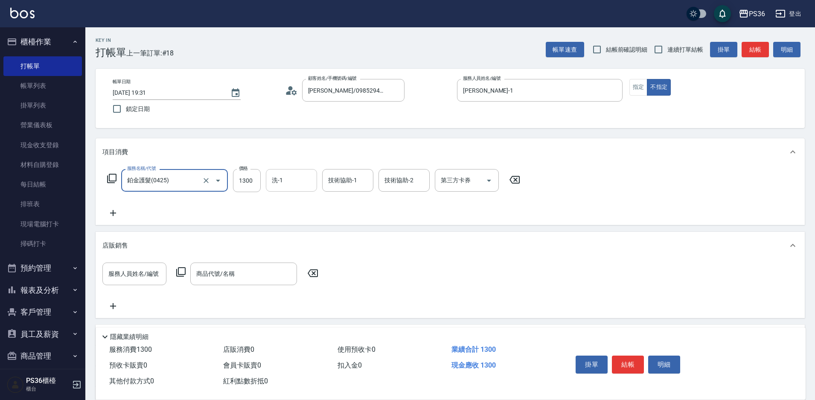
type input "鉑金護髮(0425)"
click at [298, 186] on input "洗-1" at bounding box center [292, 180] width 44 height 15
type input "[PERSON_NAME]-22"
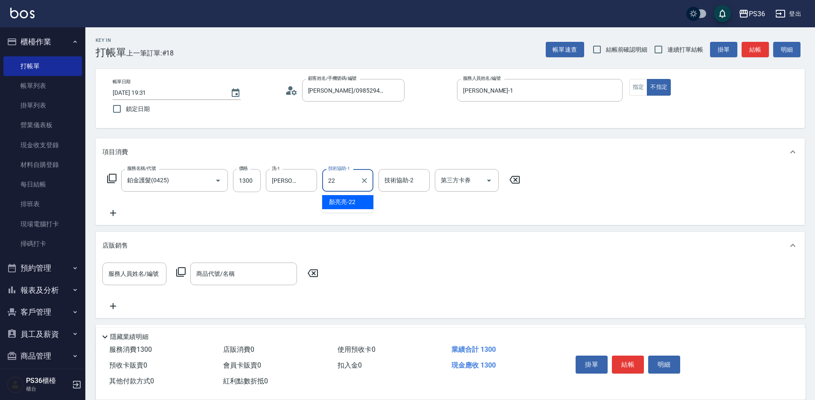
type input "[PERSON_NAME]-22"
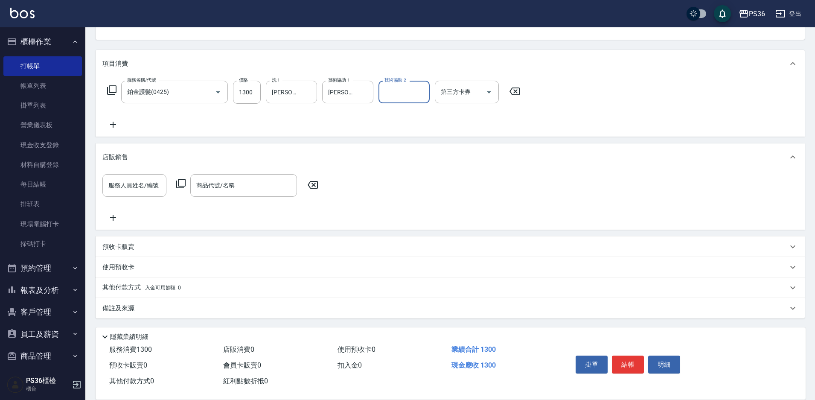
scroll to position [89, 0]
click at [619, 357] on button "結帳" at bounding box center [628, 365] width 32 height 18
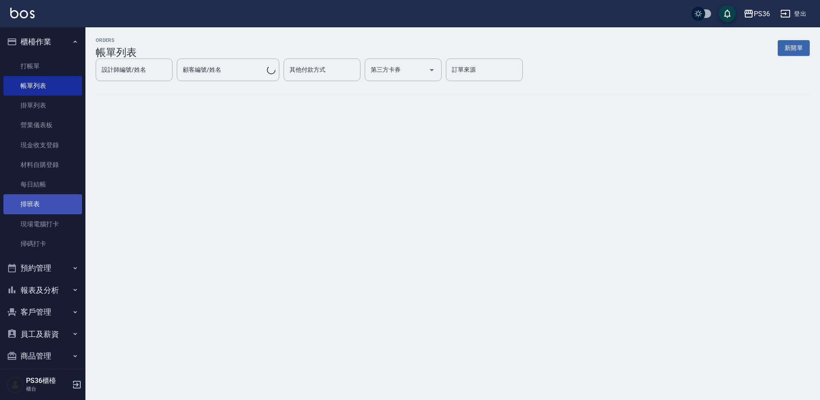
click at [47, 207] on link "排班表" at bounding box center [42, 204] width 79 height 20
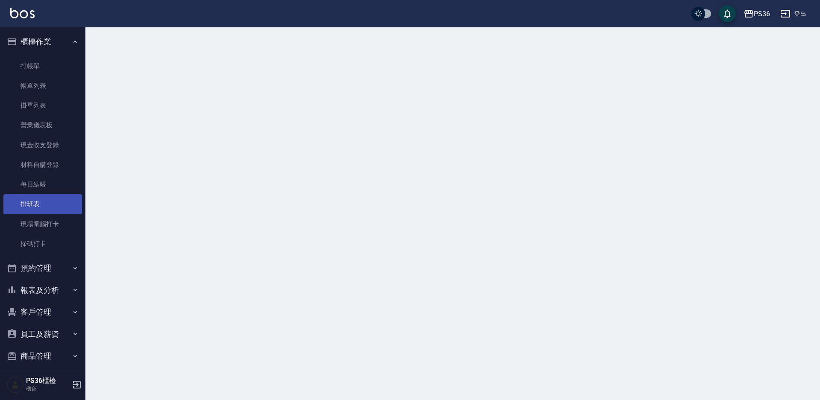
click at [47, 207] on link "排班表" at bounding box center [42, 204] width 79 height 20
click at [48, 199] on link "排班表" at bounding box center [42, 204] width 79 height 20
click at [49, 199] on link "排班表" at bounding box center [42, 204] width 79 height 20
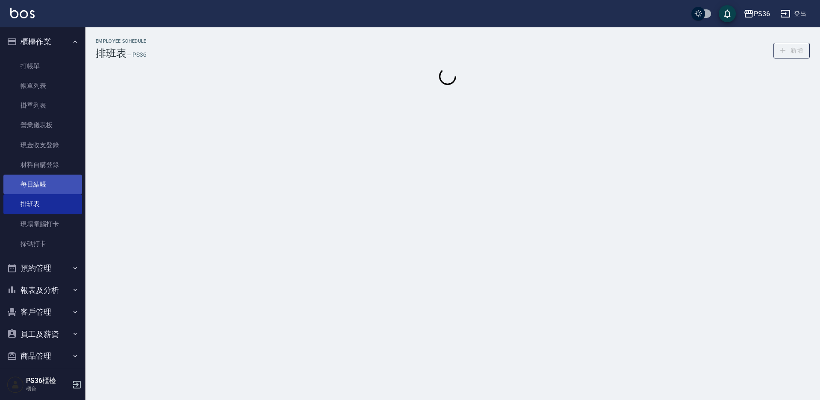
click at [53, 191] on link "每日結帳" at bounding box center [42, 185] width 79 height 20
click at [55, 190] on link "每日結帳" at bounding box center [42, 185] width 79 height 20
click at [55, 188] on link "每日結帳" at bounding box center [42, 185] width 79 height 20
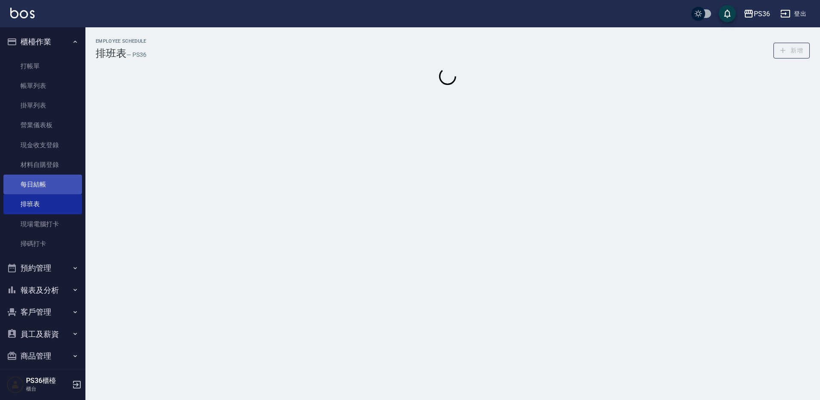
click at [56, 187] on link "每日結帳" at bounding box center [42, 185] width 79 height 20
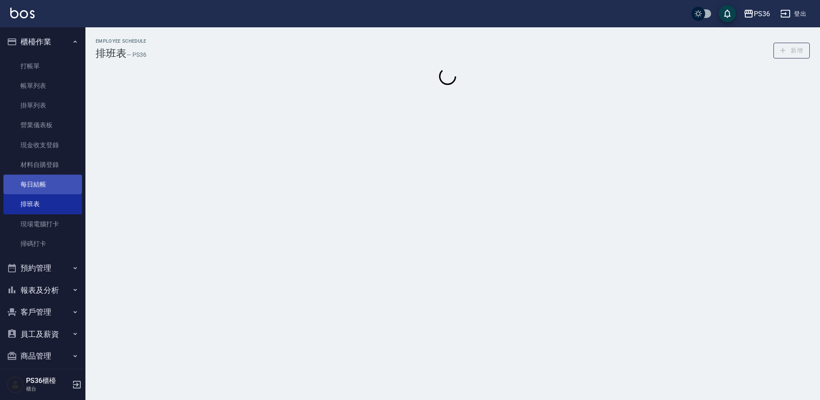
click at [56, 187] on link "每日結帳" at bounding box center [42, 185] width 79 height 20
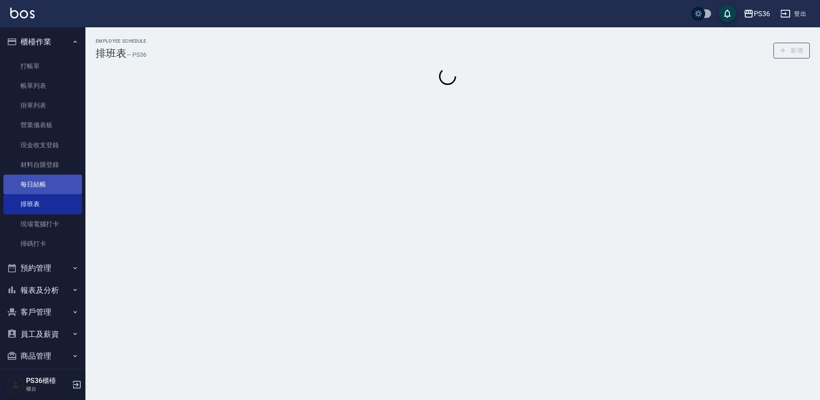
click at [56, 187] on link "每日結帳" at bounding box center [42, 185] width 79 height 20
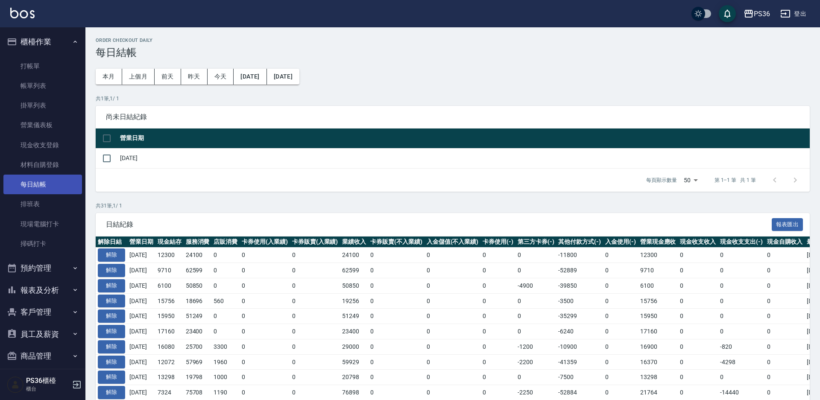
click at [107, 161] on input "checkbox" at bounding box center [107, 158] width 18 height 18
checkbox input "true"
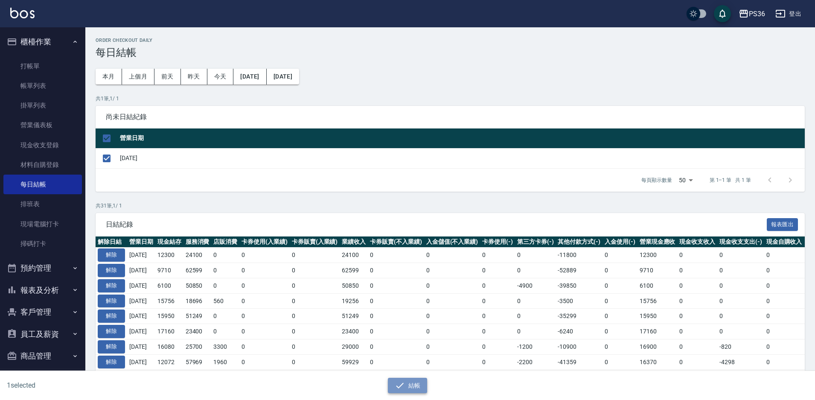
click at [413, 384] on button "結帳" at bounding box center [408, 386] width 40 height 16
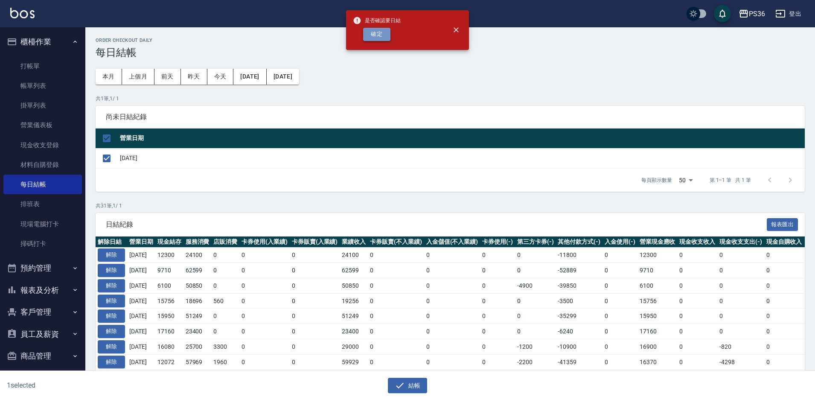
click at [374, 32] on button "確定" at bounding box center [376, 34] width 27 height 13
checkbox input "false"
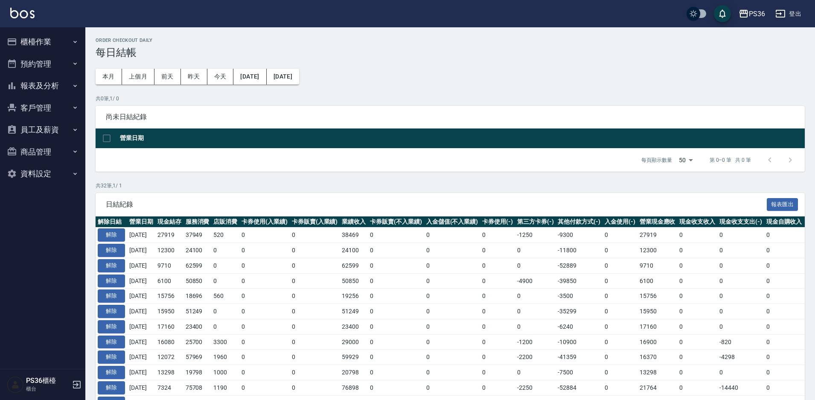
click at [41, 86] on button "報表及分析" at bounding box center [42, 86] width 79 height 22
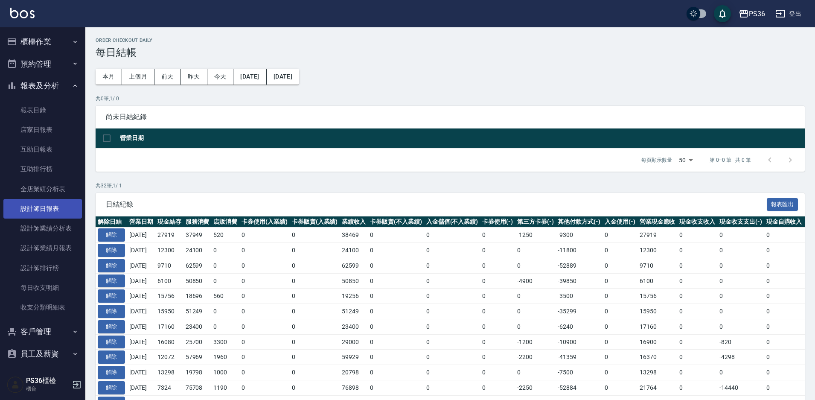
click at [51, 215] on link "設計師日報表" at bounding box center [42, 209] width 79 height 20
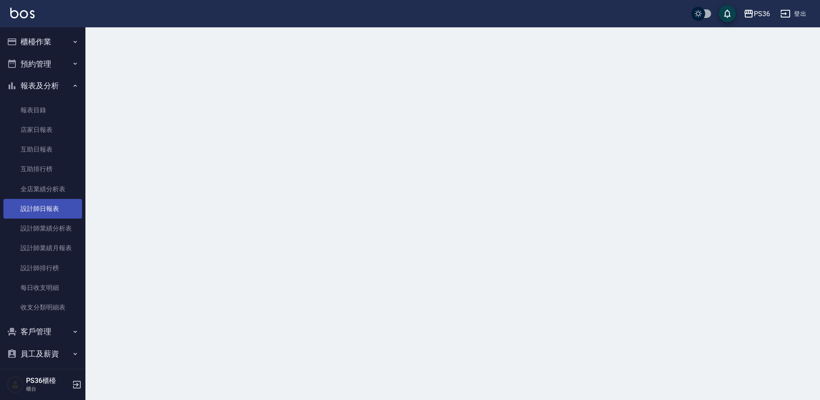
click at [51, 215] on link "設計師日報表" at bounding box center [42, 209] width 79 height 20
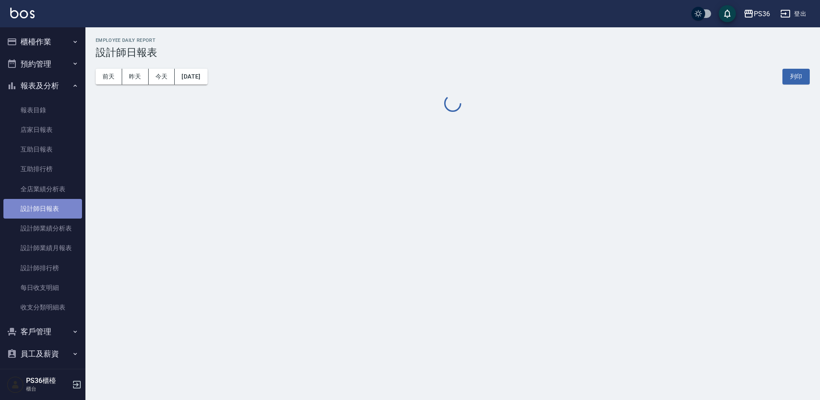
click at [51, 215] on link "設計師日報表" at bounding box center [42, 209] width 79 height 20
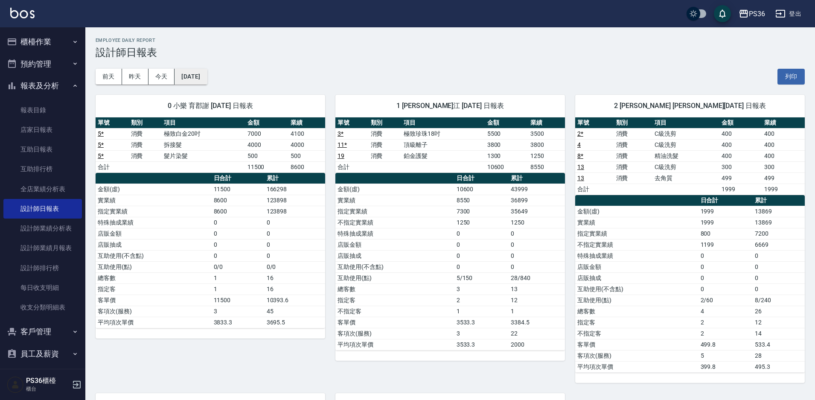
click at [194, 81] on button "[DATE]" at bounding box center [191, 77] width 32 height 16
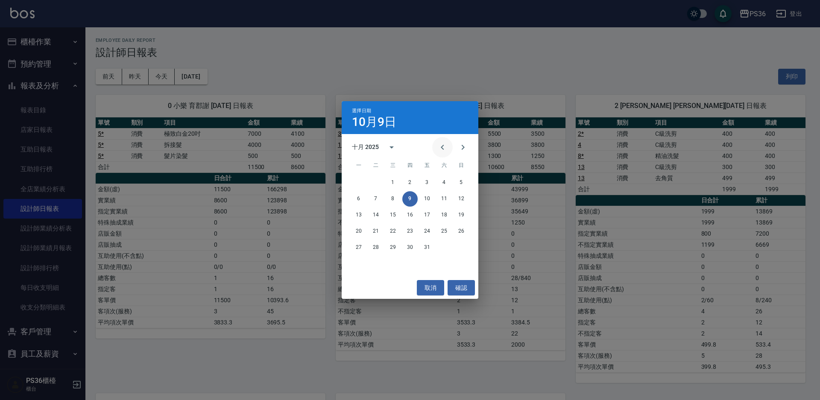
click at [441, 149] on icon "Previous month" at bounding box center [442, 147] width 10 height 10
click at [373, 196] on button "9" at bounding box center [375, 198] width 15 height 15
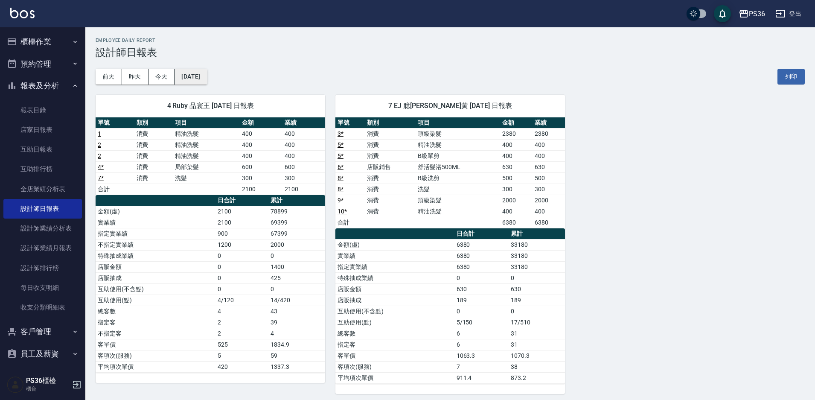
click at [207, 73] on button "[DATE]" at bounding box center [191, 77] width 32 height 16
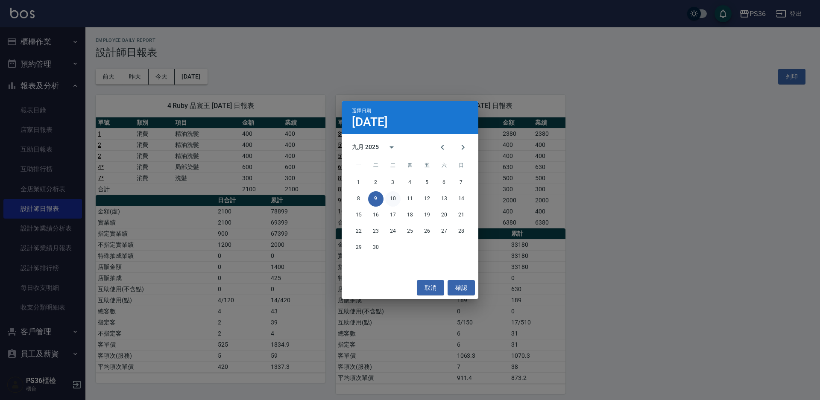
click at [389, 197] on button "10" at bounding box center [392, 198] width 15 height 15
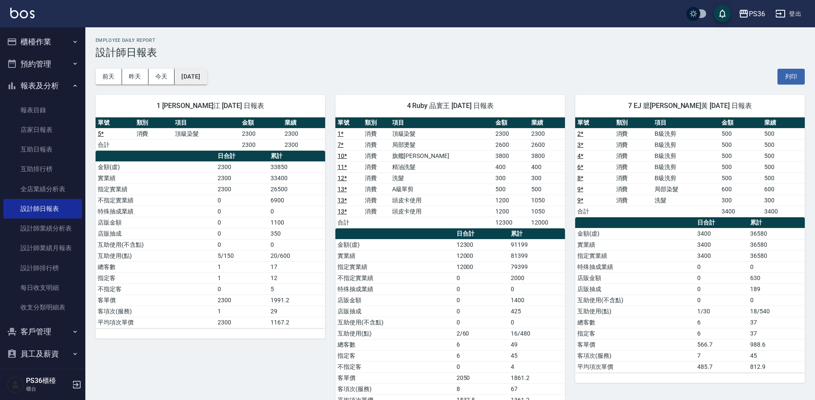
click at [207, 76] on button "[DATE]" at bounding box center [191, 77] width 32 height 16
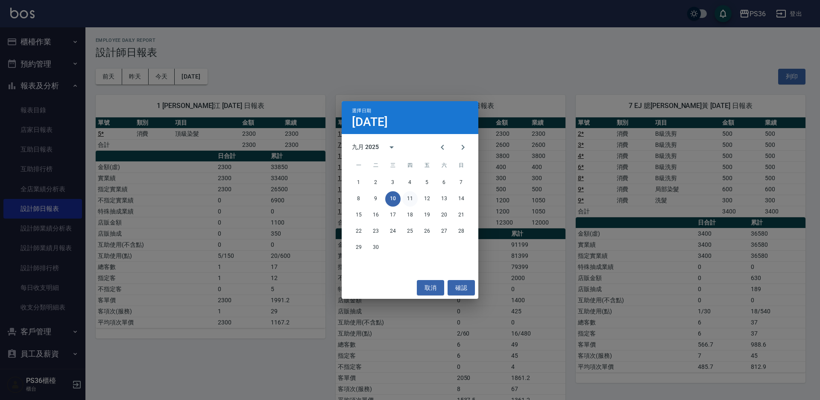
click at [407, 198] on button "11" at bounding box center [409, 198] width 15 height 15
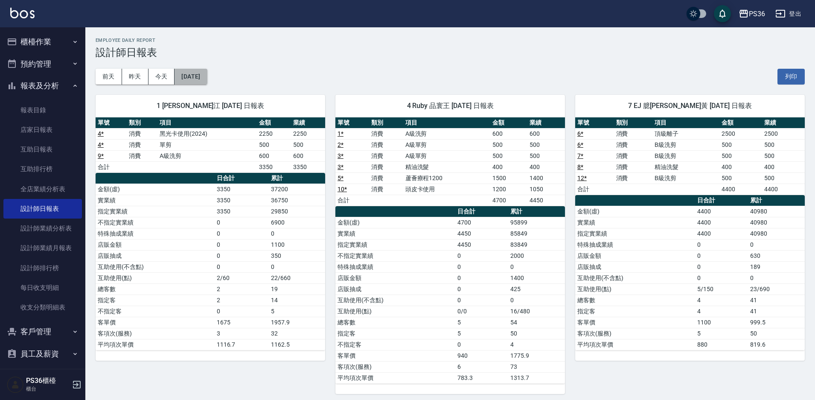
click at [207, 79] on button "[DATE]" at bounding box center [191, 77] width 32 height 16
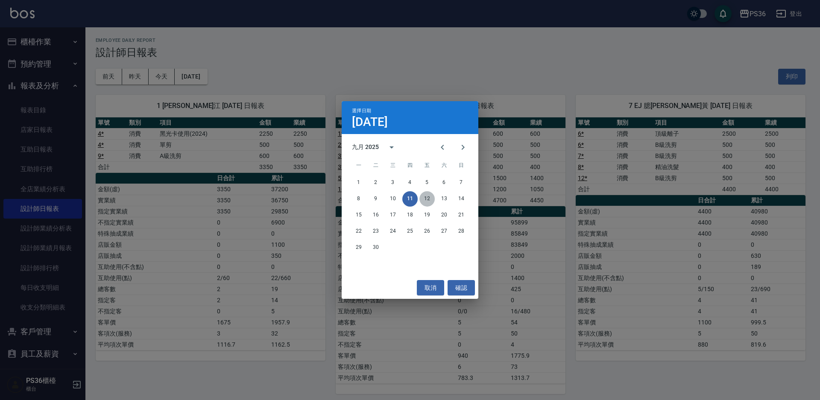
click at [424, 200] on button "12" at bounding box center [426, 198] width 15 height 15
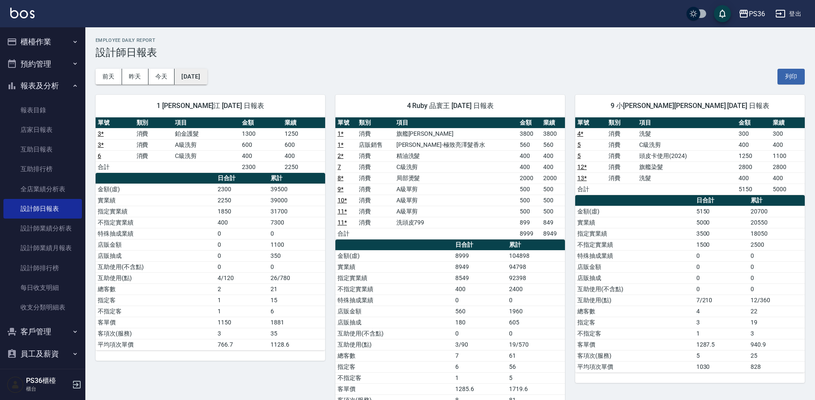
click at [206, 81] on button "[DATE]" at bounding box center [191, 77] width 32 height 16
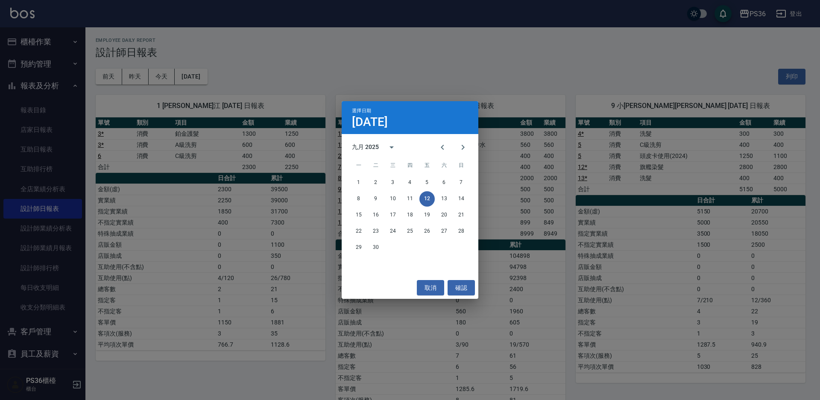
click at [359, 84] on div "選擇日期 9月12日 九月 2025 一 二 三 四 五 六 日 1 2 3 4 5 6 7 8 9 10 11 12 13 14 15 16 17 18 1…" at bounding box center [410, 200] width 820 height 400
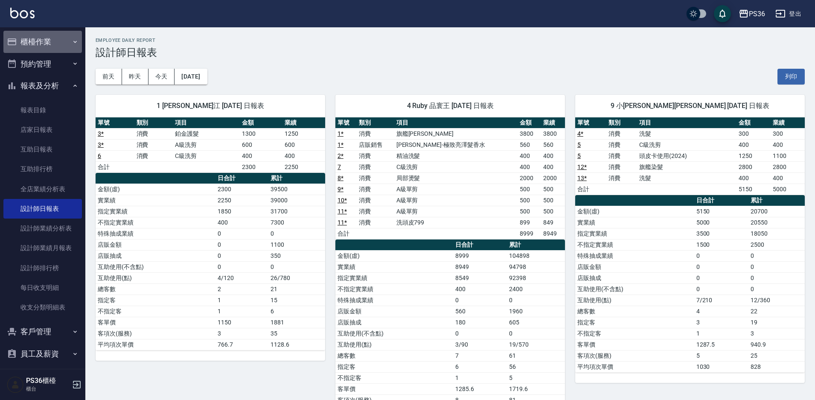
click at [47, 48] on button "櫃檯作業" at bounding box center [42, 42] width 79 height 22
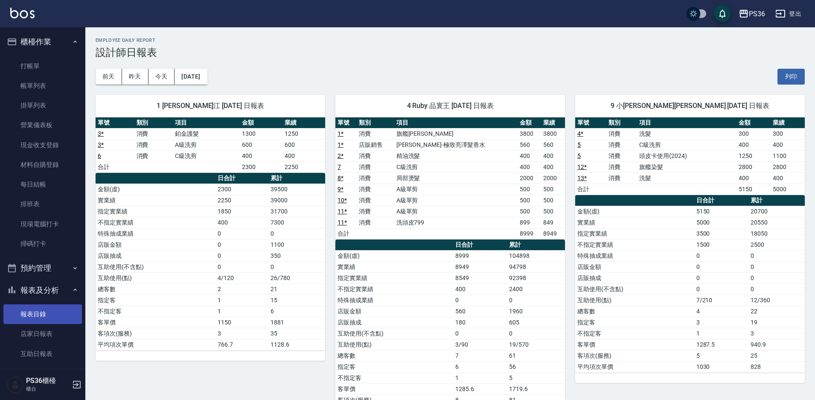
scroll to position [43, 0]
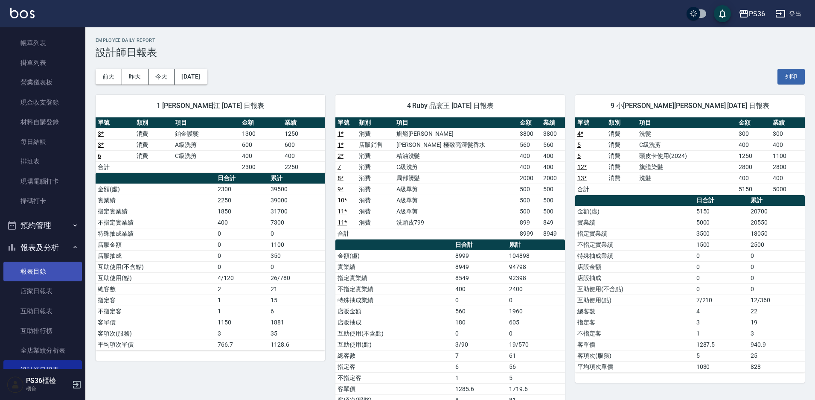
click at [40, 278] on link "報表目錄" at bounding box center [42, 272] width 79 height 20
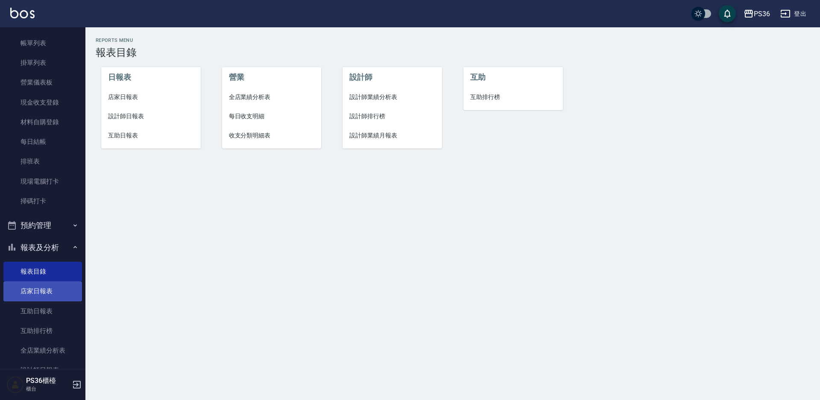
click at [49, 293] on link "店家日報表" at bounding box center [42, 291] width 79 height 20
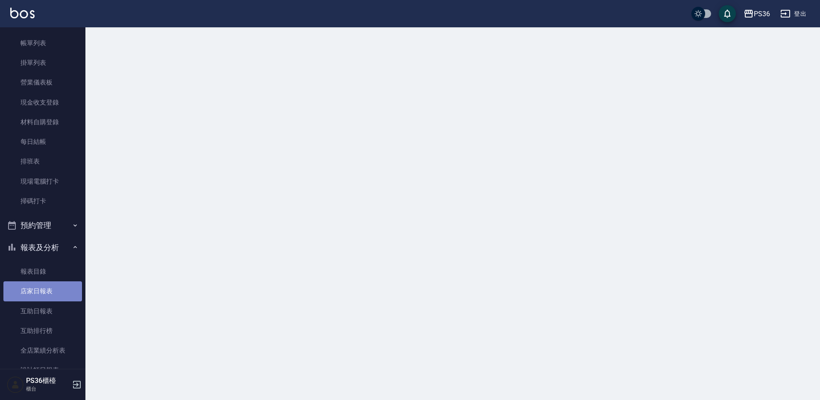
click at [49, 293] on link "店家日報表" at bounding box center [42, 291] width 79 height 20
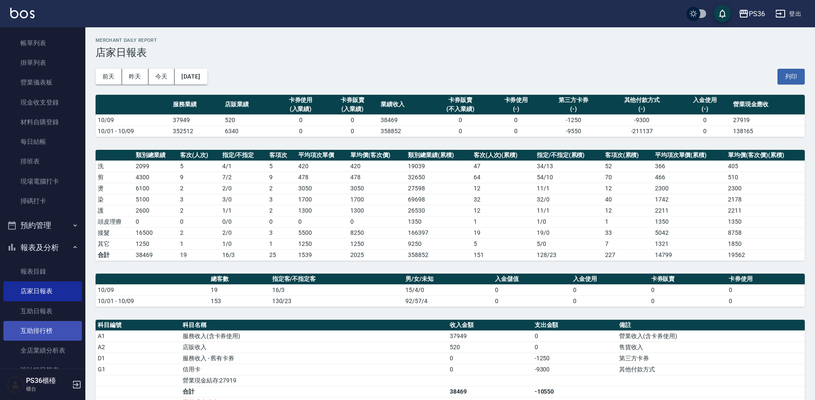
scroll to position [128, 0]
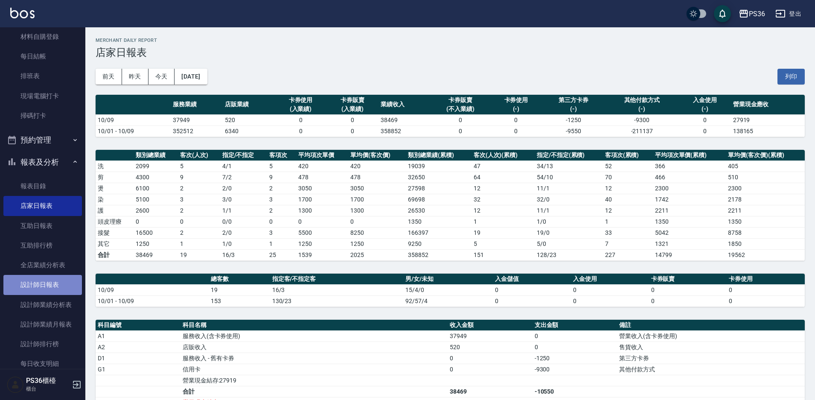
click at [53, 284] on link "設計師日報表" at bounding box center [42, 285] width 79 height 20
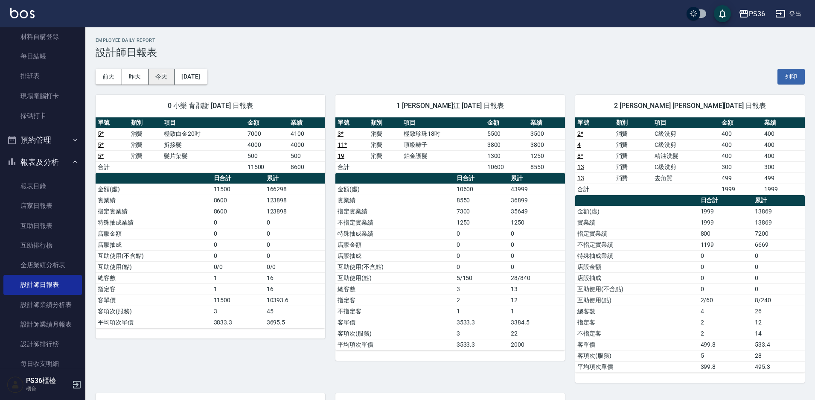
click at [158, 79] on button "今天" at bounding box center [162, 77] width 26 height 16
